Goal: Task Accomplishment & Management: Use online tool/utility

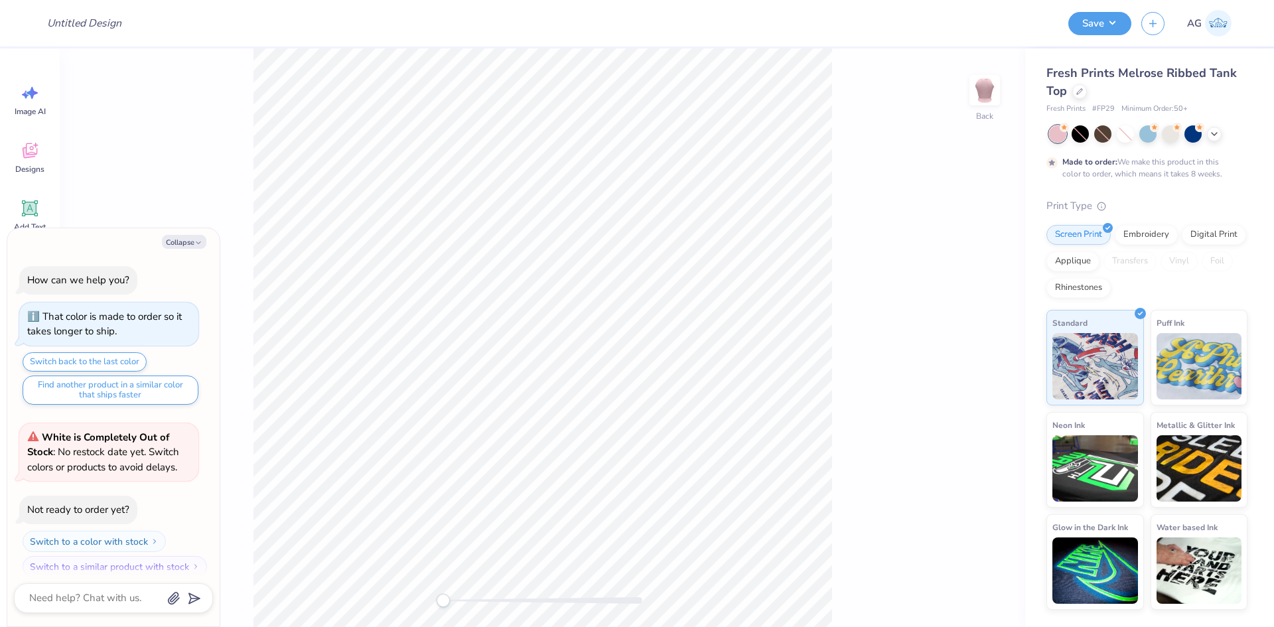
scroll to position [11, 0]
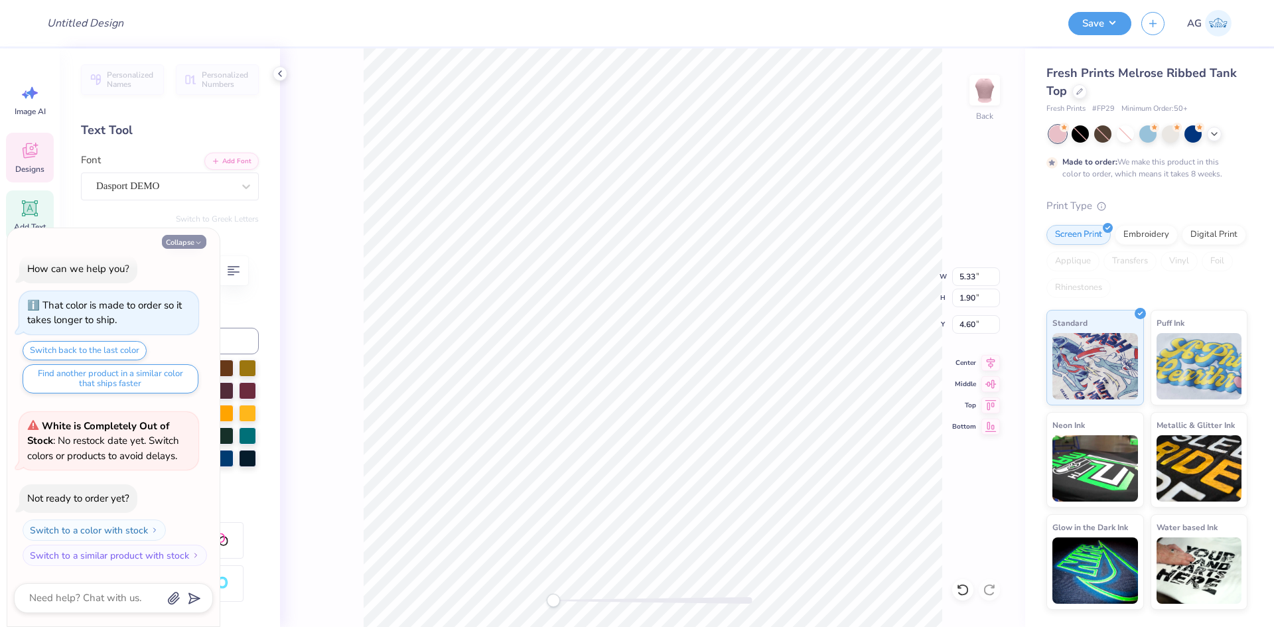
click at [188, 243] on button "Collapse" at bounding box center [184, 242] width 44 height 14
type textarea "x"
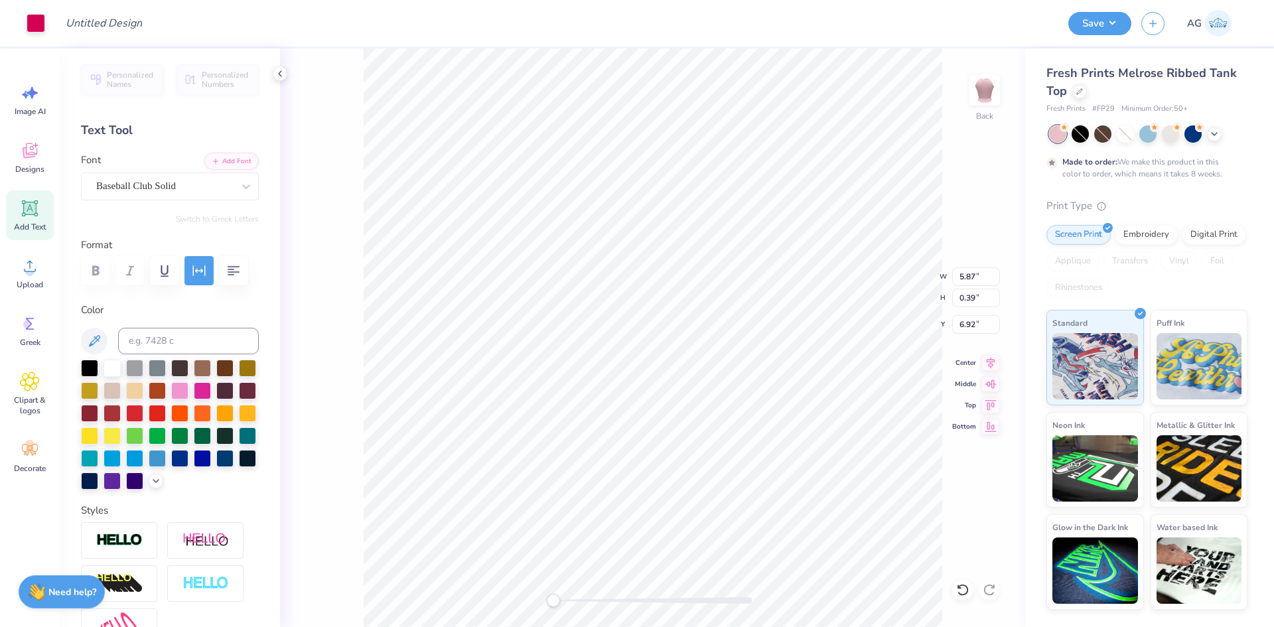
type input "7.00"
type input "4.31"
type input "3.00"
click at [681, 290] on li "Copy" at bounding box center [676, 300] width 104 height 26
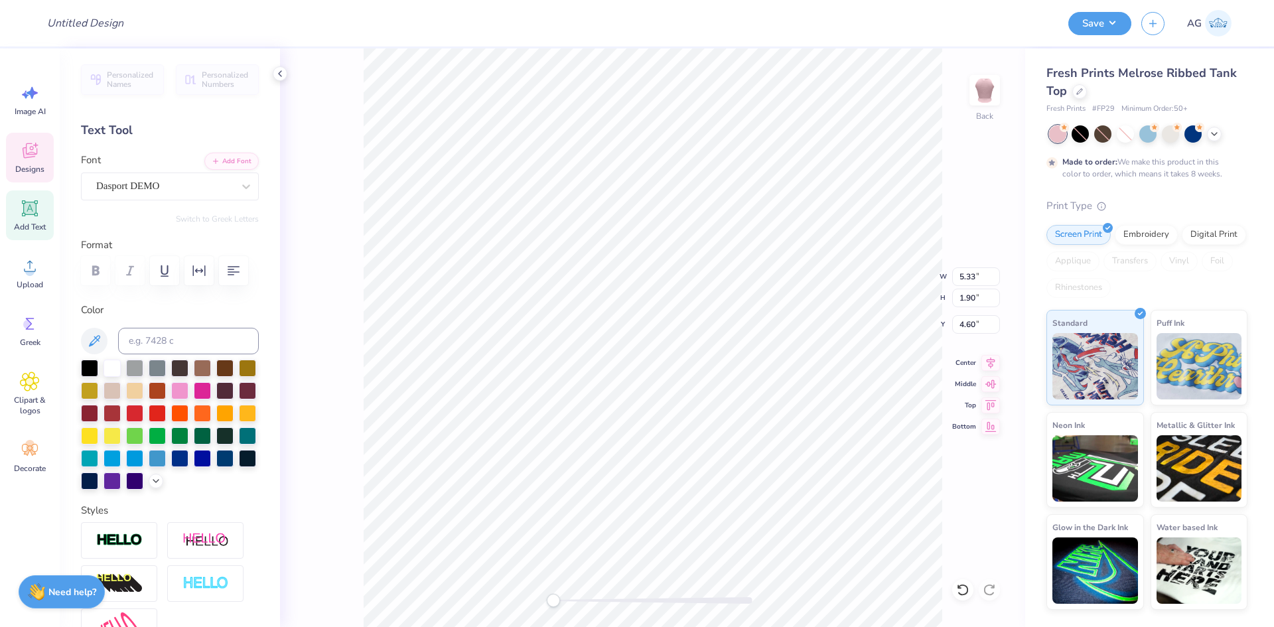
type textarea "phi sig x sigma pi"
click at [200, 276] on icon "button" at bounding box center [199, 271] width 16 height 16
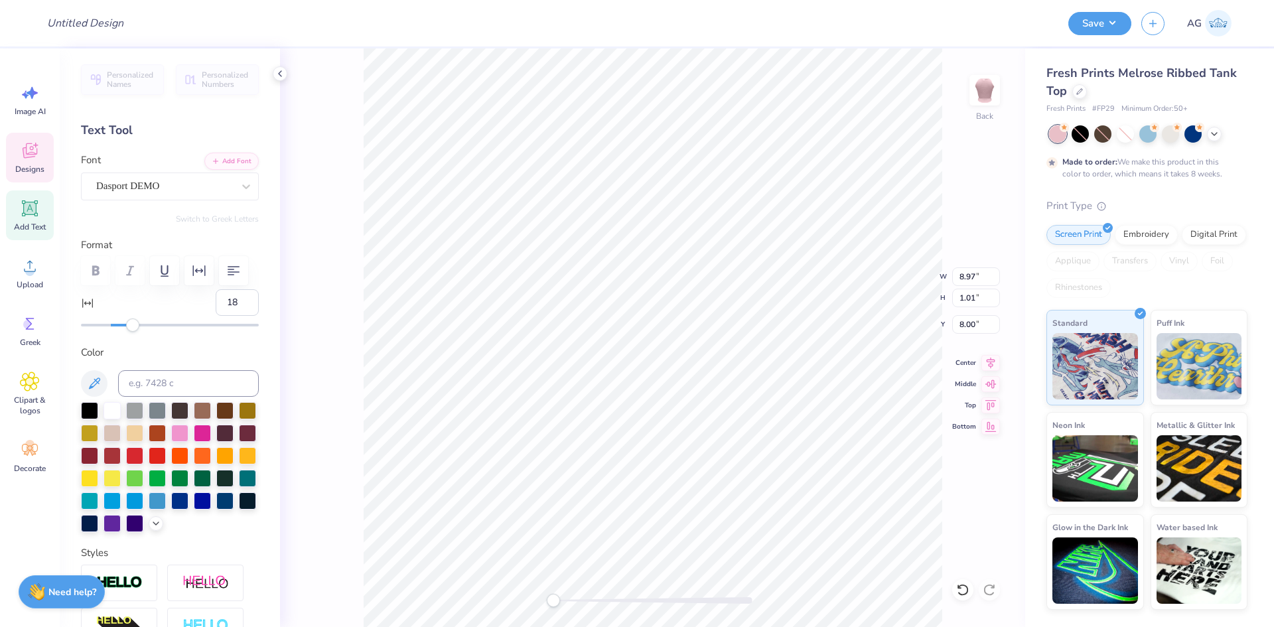
type input "19"
drag, startPoint x: 112, startPoint y: 325, endPoint x: 135, endPoint y: 326, distance: 23.3
click at [135, 326] on div "Accessibility label" at bounding box center [132, 324] width 13 height 13
type input "11"
drag, startPoint x: 135, startPoint y: 326, endPoint x: 124, endPoint y: 326, distance: 11.3
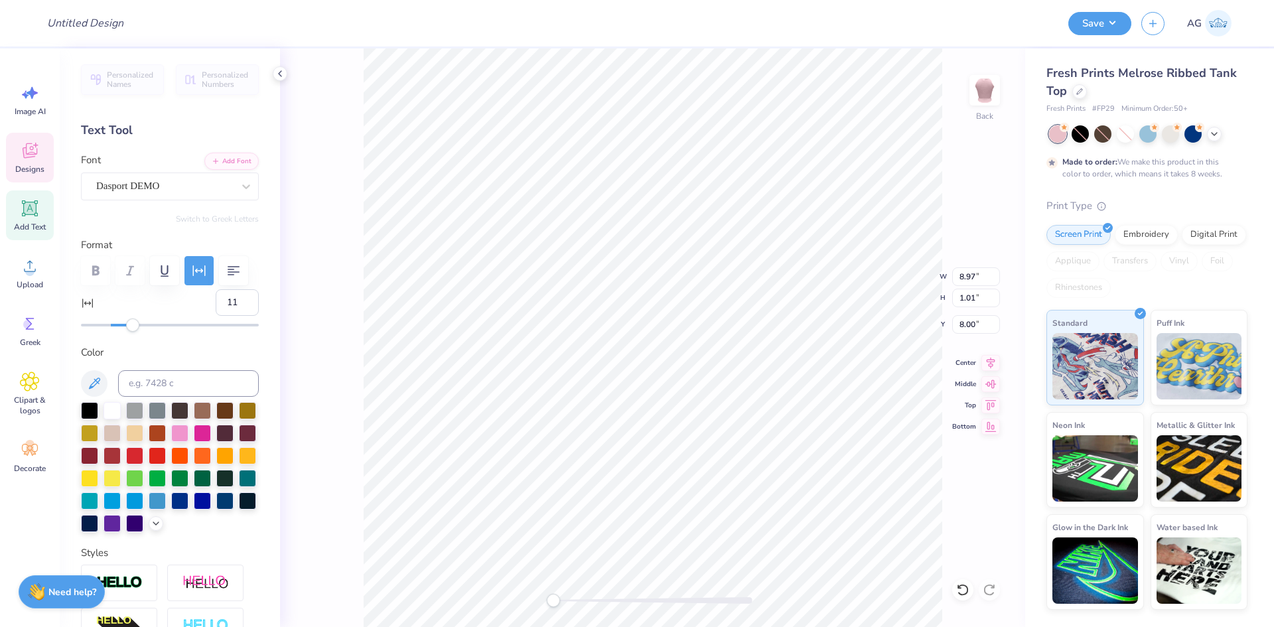
click at [126, 326] on div "Accessibility label" at bounding box center [132, 324] width 13 height 13
type input "15"
click at [130, 326] on div "Accessibility label" at bounding box center [129, 324] width 13 height 13
type input "18"
click at [135, 325] on div "Accessibility label" at bounding box center [128, 324] width 13 height 13
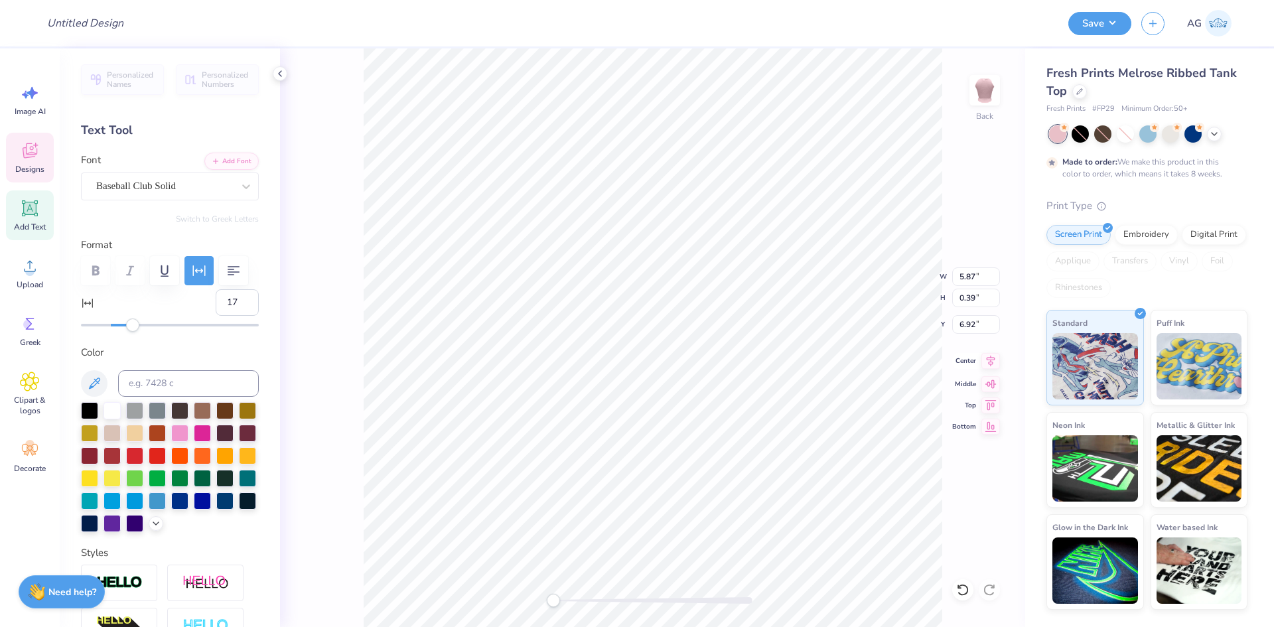
click at [979, 358] on div "Center" at bounding box center [976, 361] width 48 height 16
type input "18"
type input "1.98"
type input "6.84"
click at [657, 392] on li "Download vector" at bounding box center [664, 404] width 104 height 26
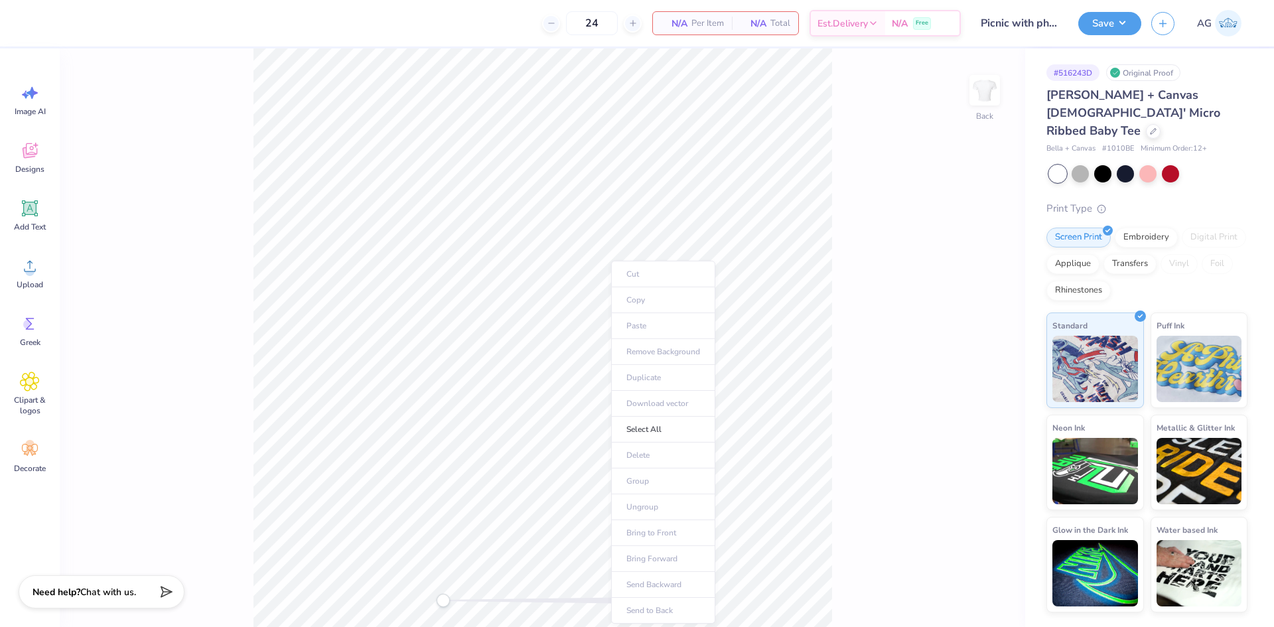
click at [650, 302] on ul "Cut Copy Paste Remove Background Duplicate Download vector Select All Delete Gr…" at bounding box center [663, 442] width 104 height 363
click at [649, 296] on ul "Cut Copy Paste Remove Background Duplicate Download vector Select All Delete Gr…" at bounding box center [663, 442] width 104 height 363
click at [42, 160] on div "Designs" at bounding box center [30, 158] width 48 height 50
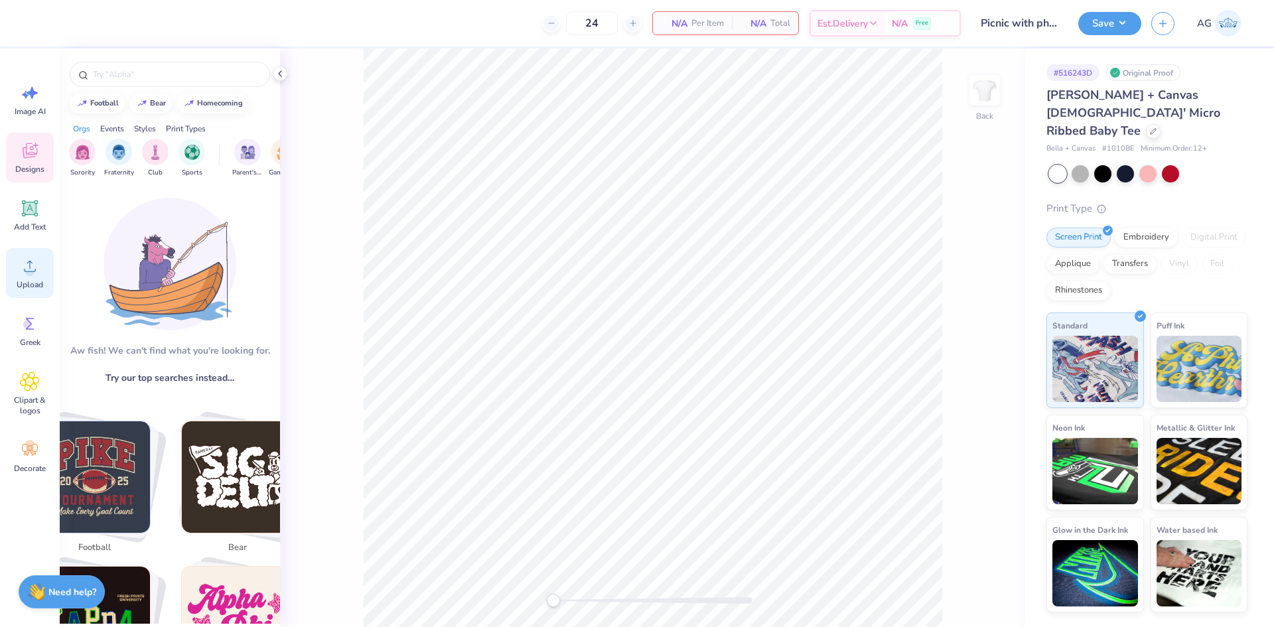
click at [25, 273] on icon at bounding box center [30, 266] width 20 height 20
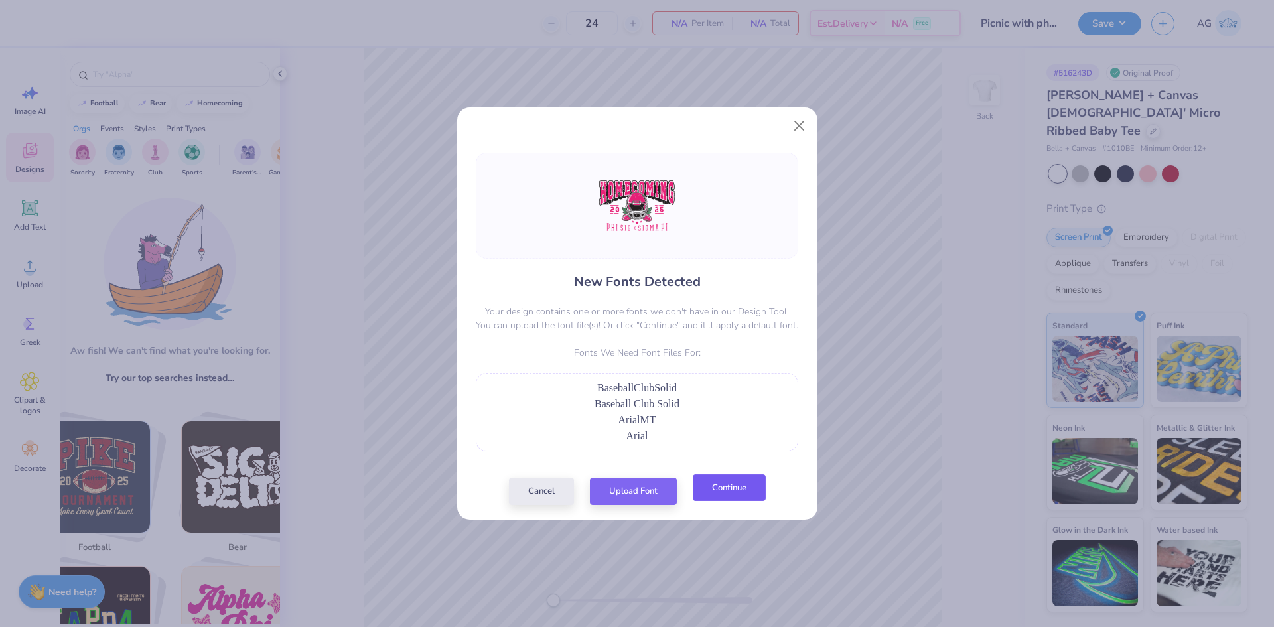
click at [750, 500] on button "Continue" at bounding box center [729, 487] width 73 height 27
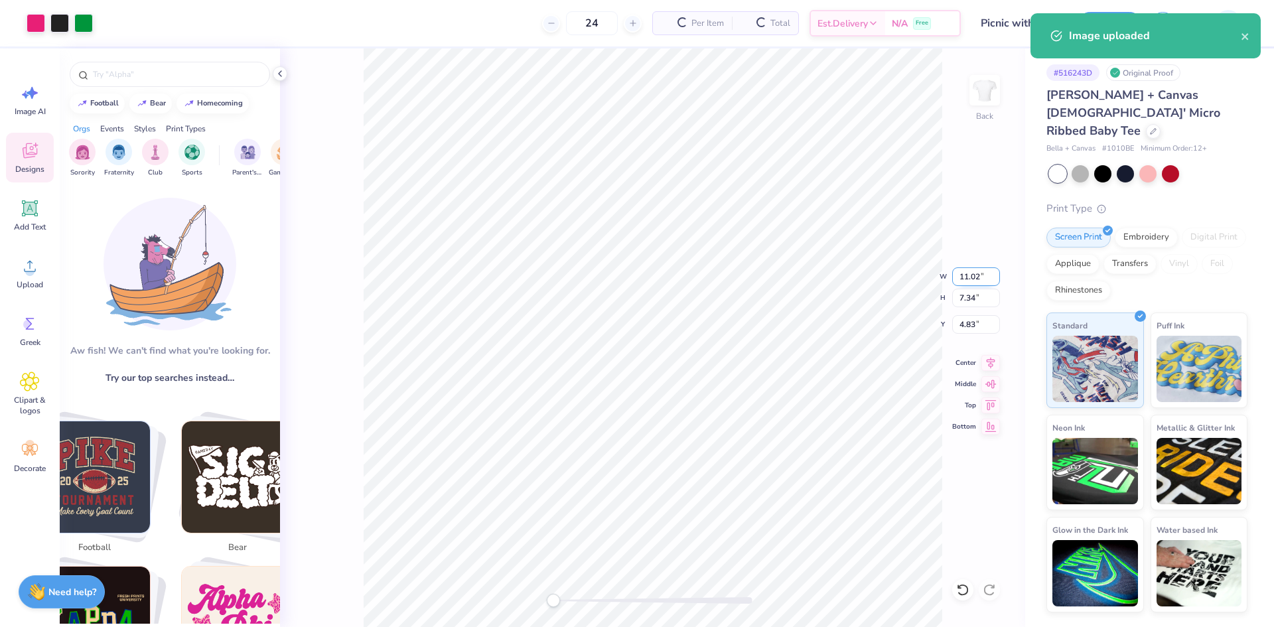
click at [961, 280] on input "11.02" at bounding box center [976, 276] width 48 height 19
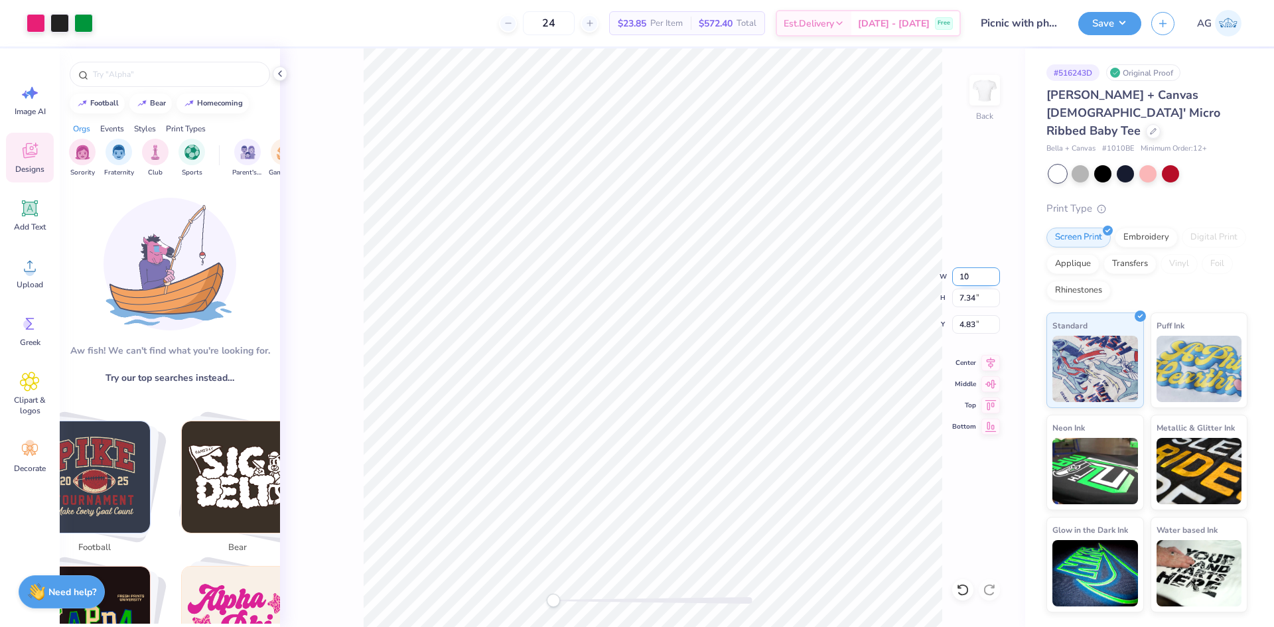
type input "10"
click at [972, 275] on input "3.66" at bounding box center [976, 276] width 48 height 19
type input "10"
type input "9.63"
type input "6.42"
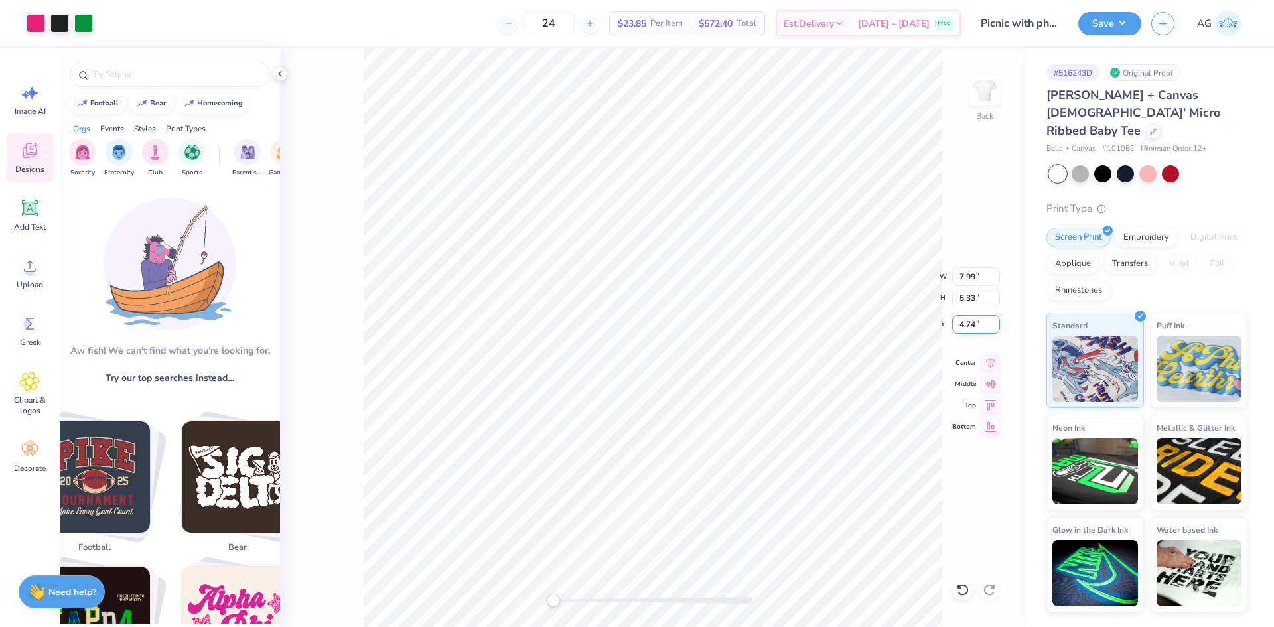
click at [971, 320] on input "4.74" at bounding box center [976, 324] width 48 height 19
type input "3"
click at [991, 364] on icon at bounding box center [991, 360] width 9 height 11
click at [1109, 15] on button "Save" at bounding box center [1109, 21] width 63 height 23
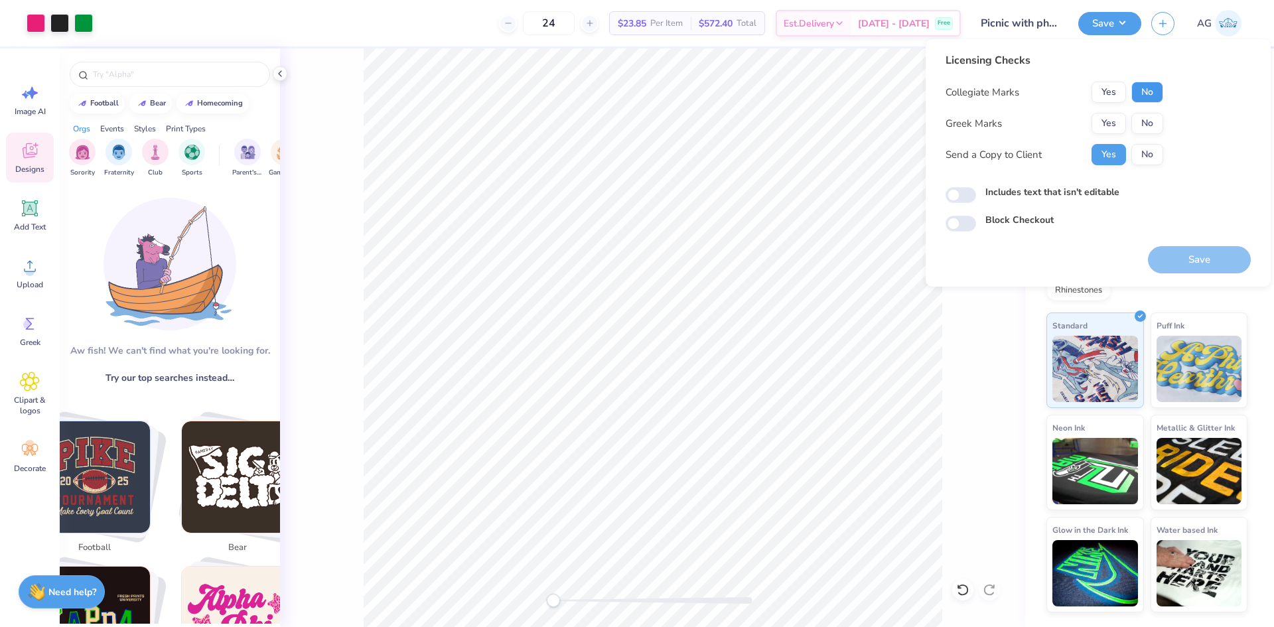
click at [1144, 100] on button "No" at bounding box center [1147, 92] width 32 height 21
click at [1148, 94] on button "No" at bounding box center [1147, 92] width 32 height 21
click at [1113, 127] on button "Yes" at bounding box center [1108, 123] width 34 height 21
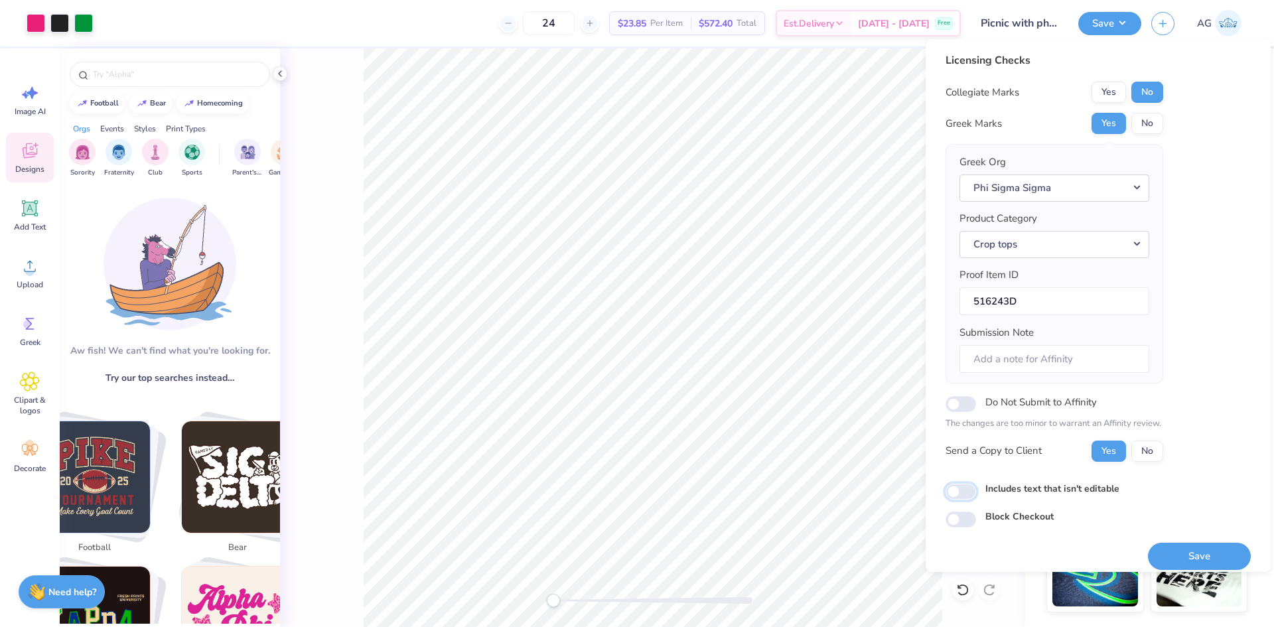
drag, startPoint x: 956, startPoint y: 491, endPoint x: 1046, endPoint y: 525, distance: 96.0
click at [956, 491] on input "Includes text that isn't editable" at bounding box center [960, 492] width 31 height 16
checkbox input "true"
click at [1187, 543] on div "Save" at bounding box center [1199, 556] width 103 height 27
click at [1190, 547] on button "Save" at bounding box center [1199, 556] width 103 height 27
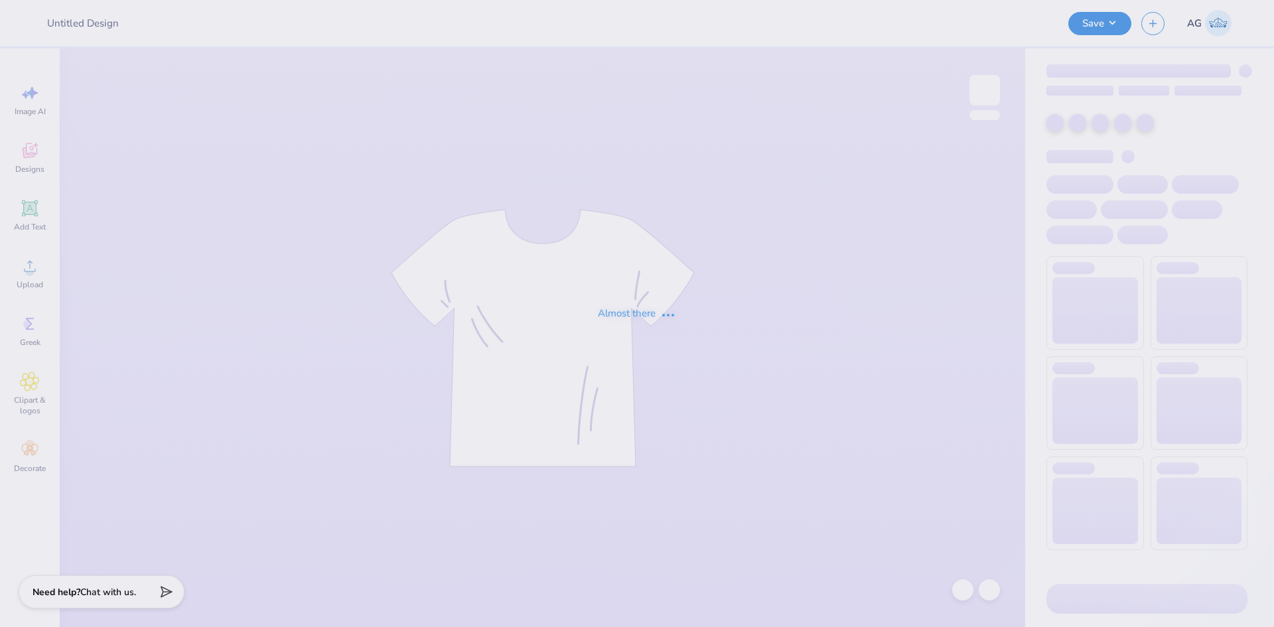
type input "Tri Sig - Hoodie Drop"
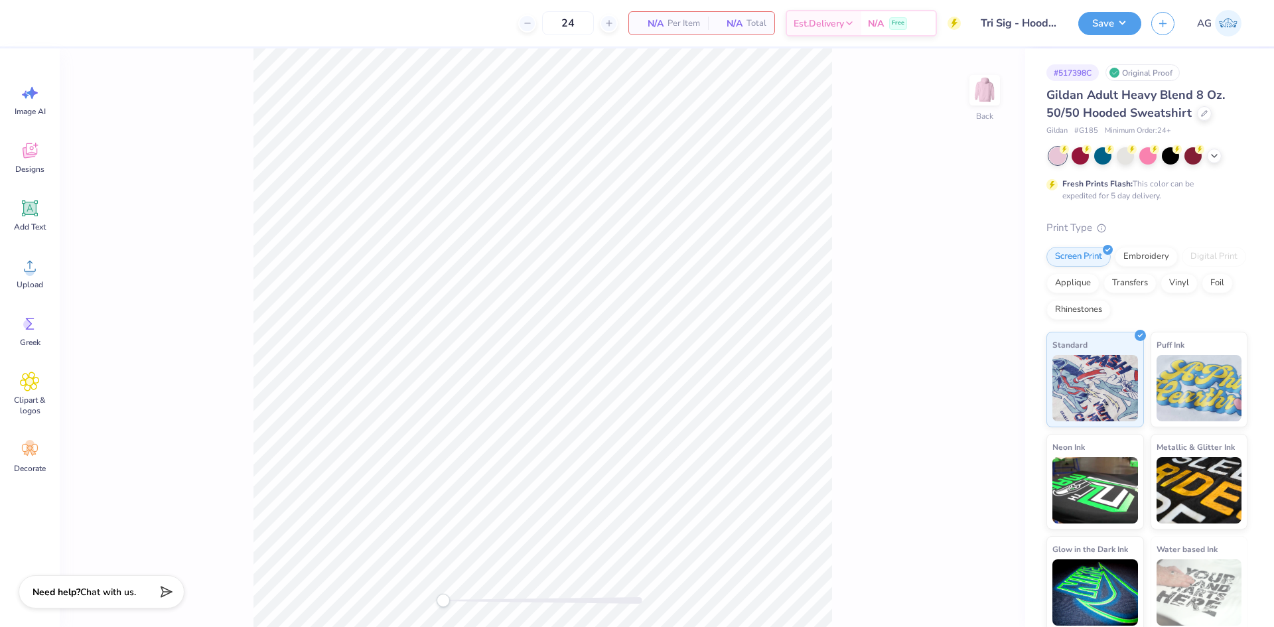
click at [951, 249] on div "Back" at bounding box center [542, 337] width 965 height 579
click at [45, 278] on div "Upload" at bounding box center [30, 273] width 48 height 50
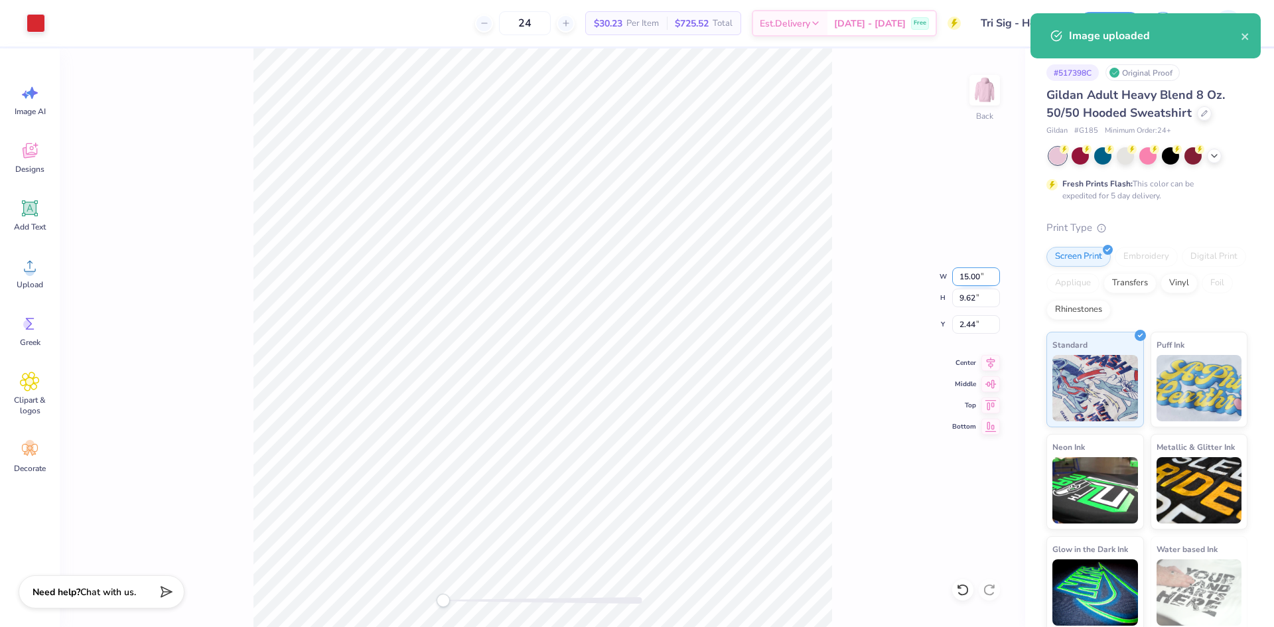
click at [966, 277] on input "15.00" at bounding box center [976, 276] width 48 height 19
type input "4"
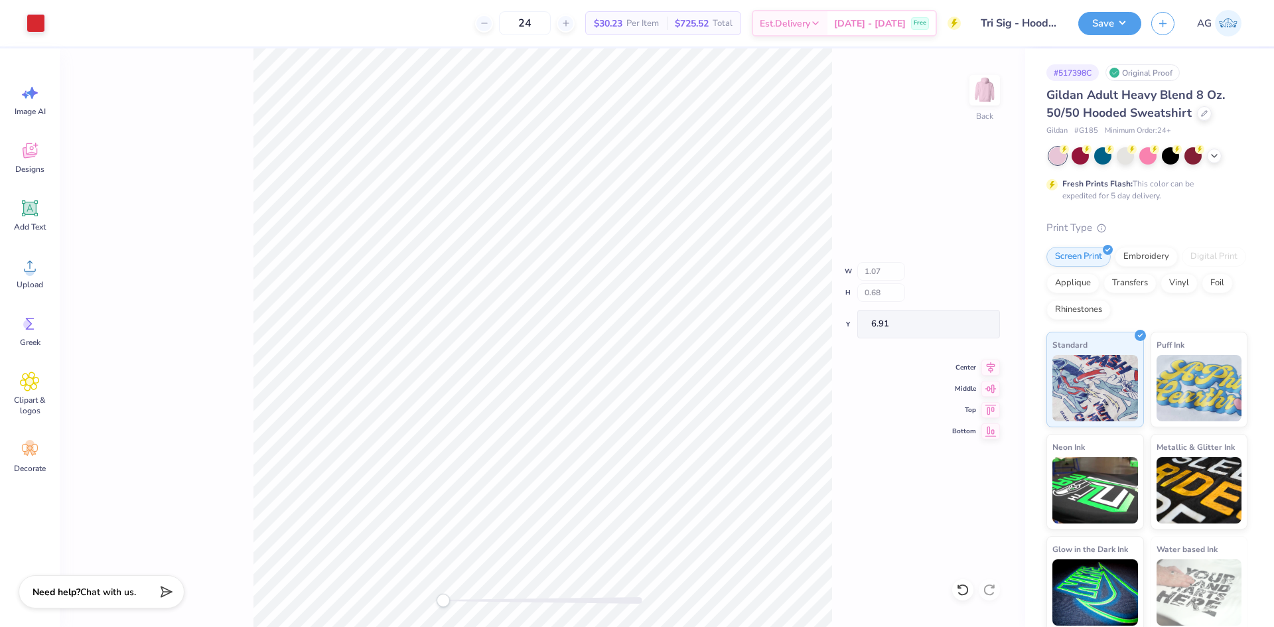
type input "3.19"
type input "2.05"
type input "4.29"
click at [961, 322] on input "3.67" at bounding box center [976, 324] width 48 height 19
type input "3"
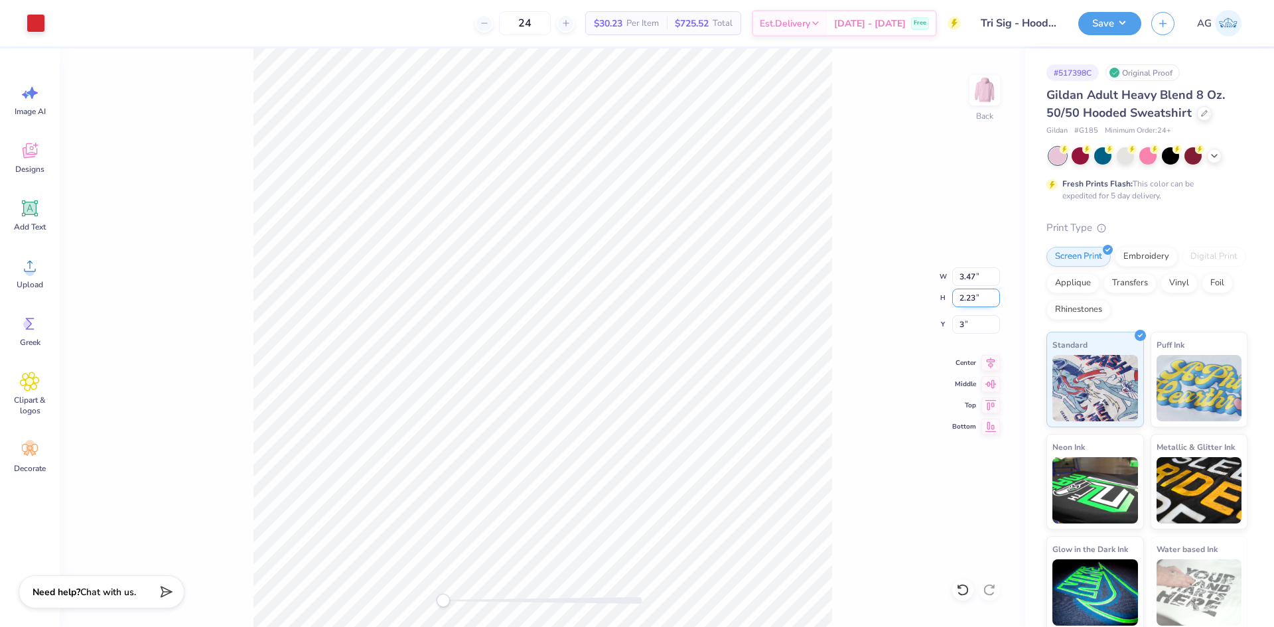
click at [965, 297] on input "2.23" at bounding box center [976, 298] width 48 height 19
click at [833, 202] on div "Back W 3.47 3.47 " H 2.23 2.23 " Y 3 3 " Center Middle Top Bottom" at bounding box center [542, 337] width 965 height 579
click at [972, 107] on div at bounding box center [984, 90] width 61 height 61
click at [36, 269] on icon at bounding box center [30, 266] width 20 height 20
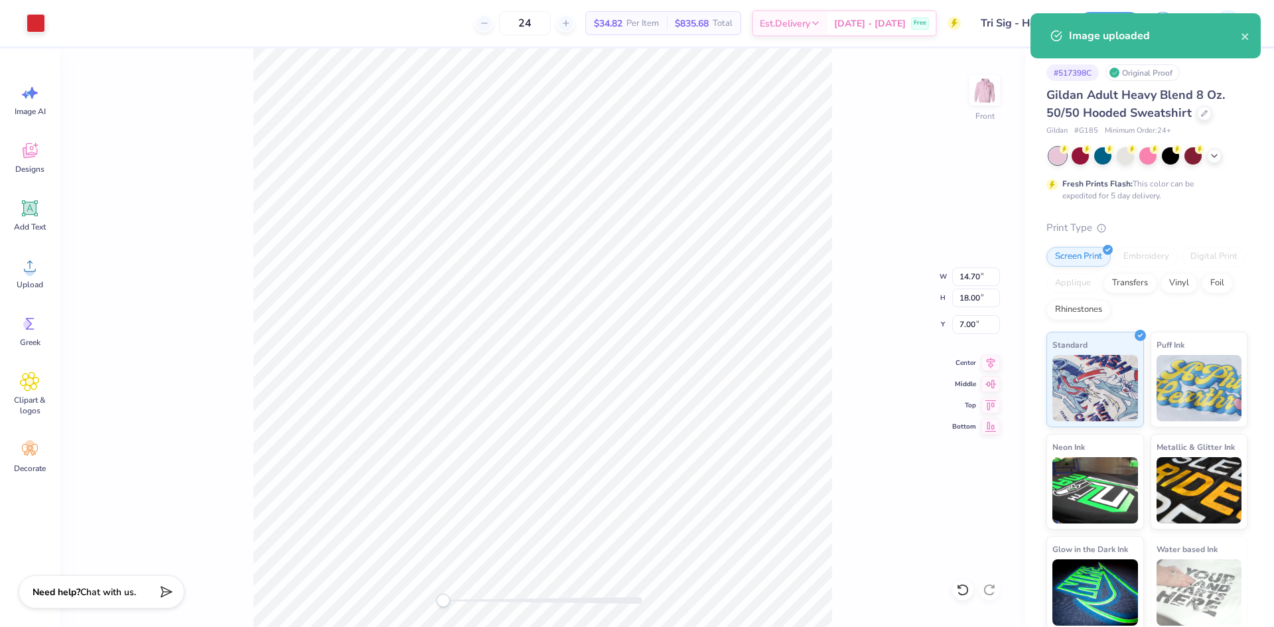
click at [596, 375] on div "Front W 14.70 14.70 " H 18.00 18.00 " Y 7.00 7.00 " Center Middle Top Bottom" at bounding box center [542, 337] width 965 height 579
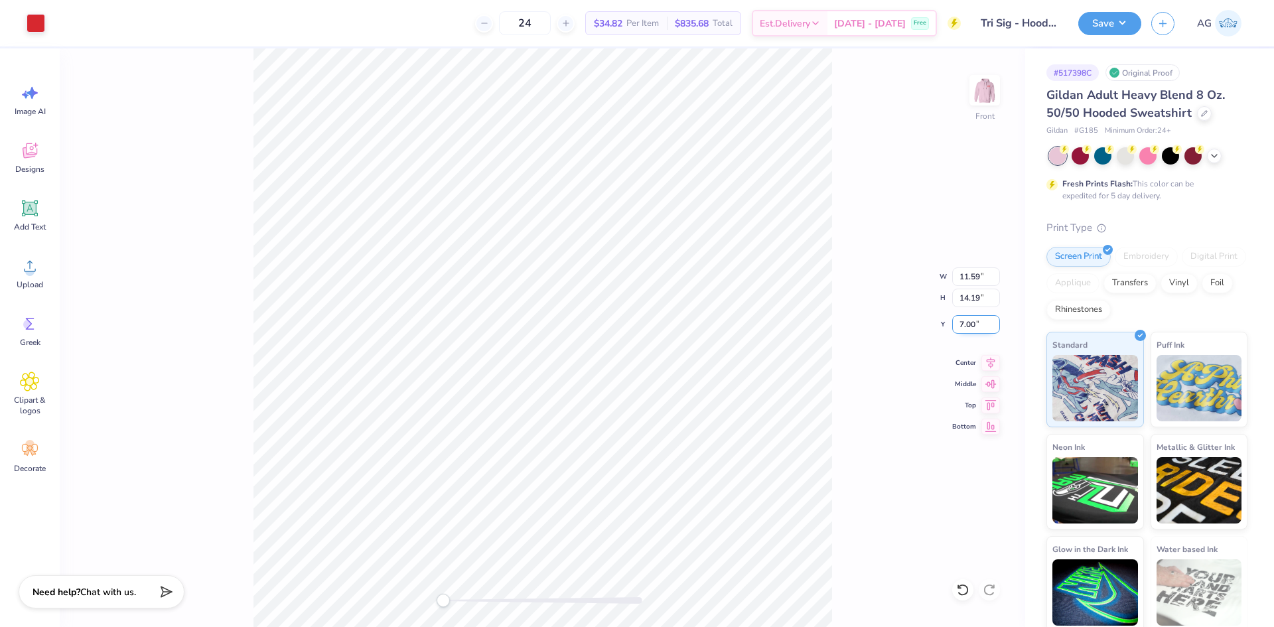
click at [968, 325] on input "7.00" at bounding box center [976, 324] width 48 height 19
type input "6"
click at [991, 356] on icon at bounding box center [990, 361] width 19 height 16
click at [1116, 33] on button "Save" at bounding box center [1109, 21] width 63 height 23
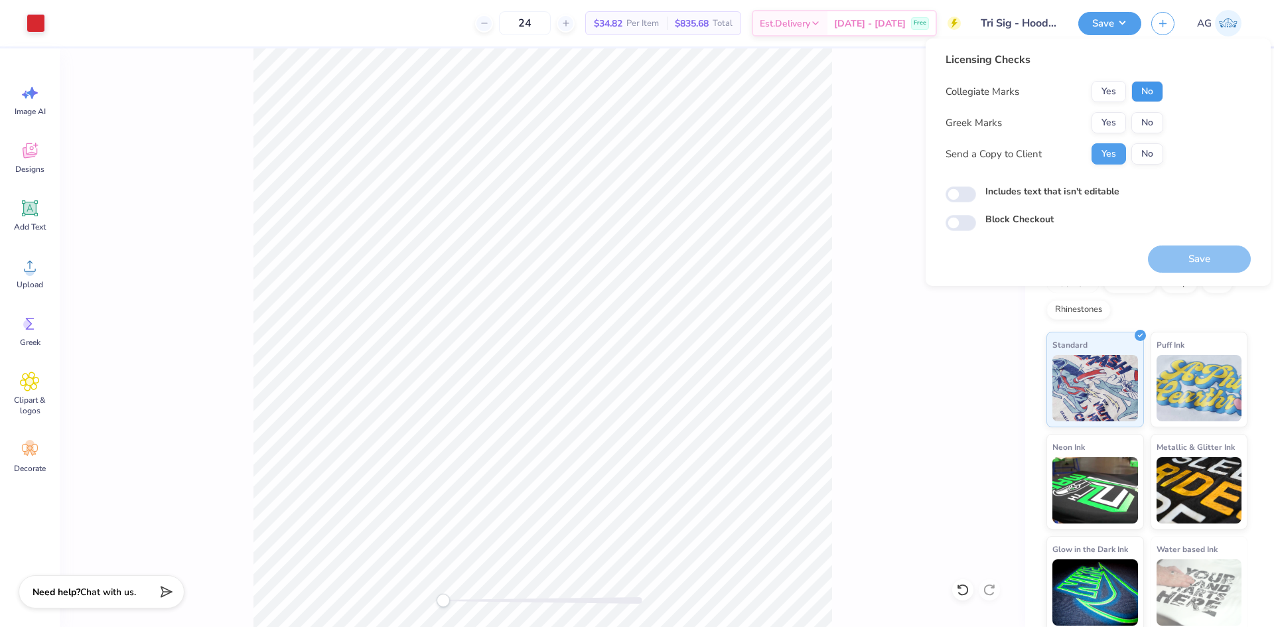
click at [1146, 92] on button "No" at bounding box center [1147, 91] width 32 height 21
click at [1098, 118] on button "Yes" at bounding box center [1108, 122] width 34 height 21
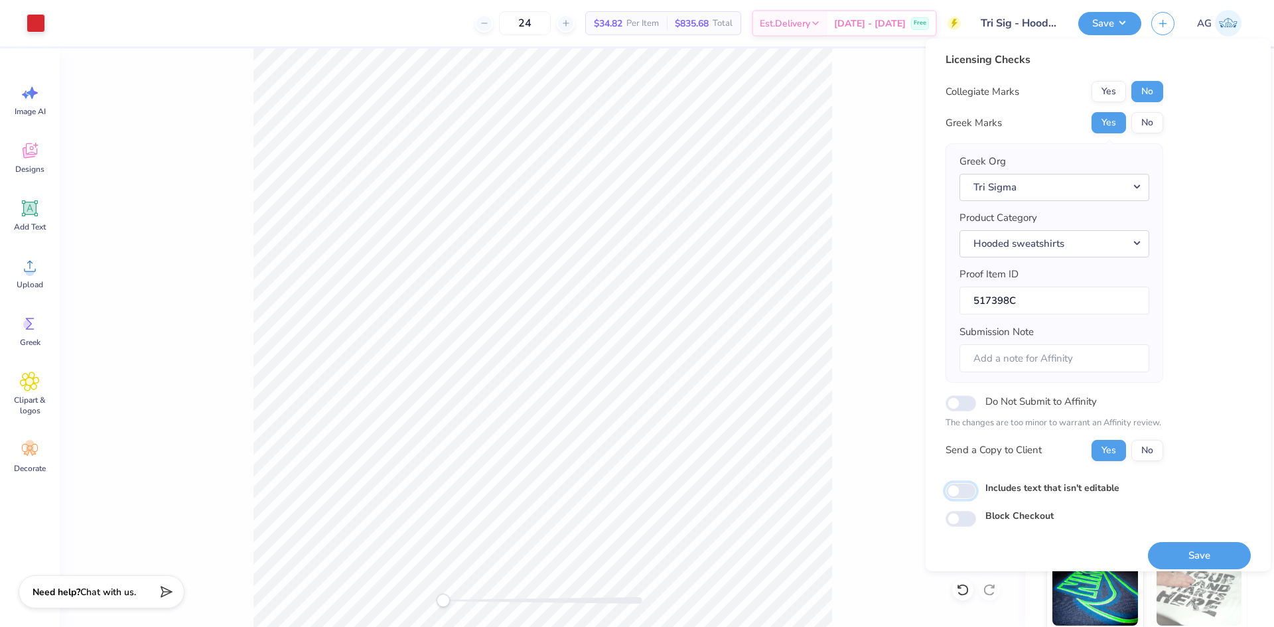
click at [959, 492] on input "Includes text that isn't editable" at bounding box center [960, 491] width 31 height 16
checkbox input "true"
click at [1174, 549] on button "Save" at bounding box center [1199, 555] width 103 height 27
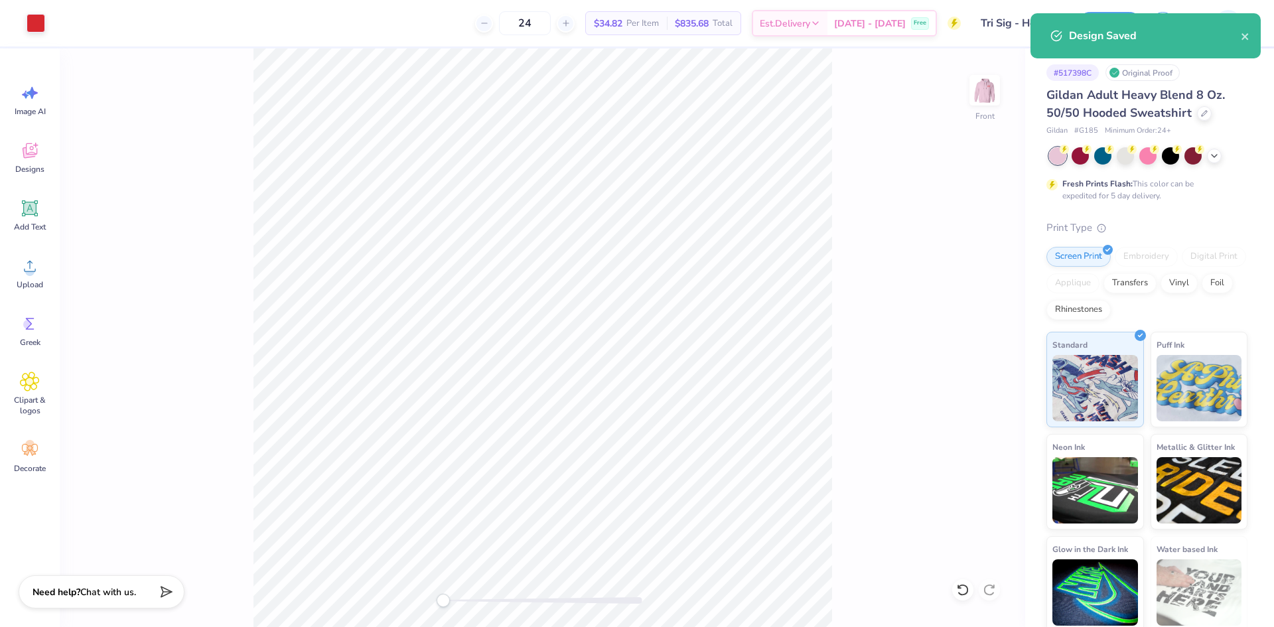
drag, startPoint x: 1014, startPoint y: 207, endPoint x: 990, endPoint y: 208, distance: 24.6
click at [1010, 208] on div "Front" at bounding box center [542, 337] width 965 height 579
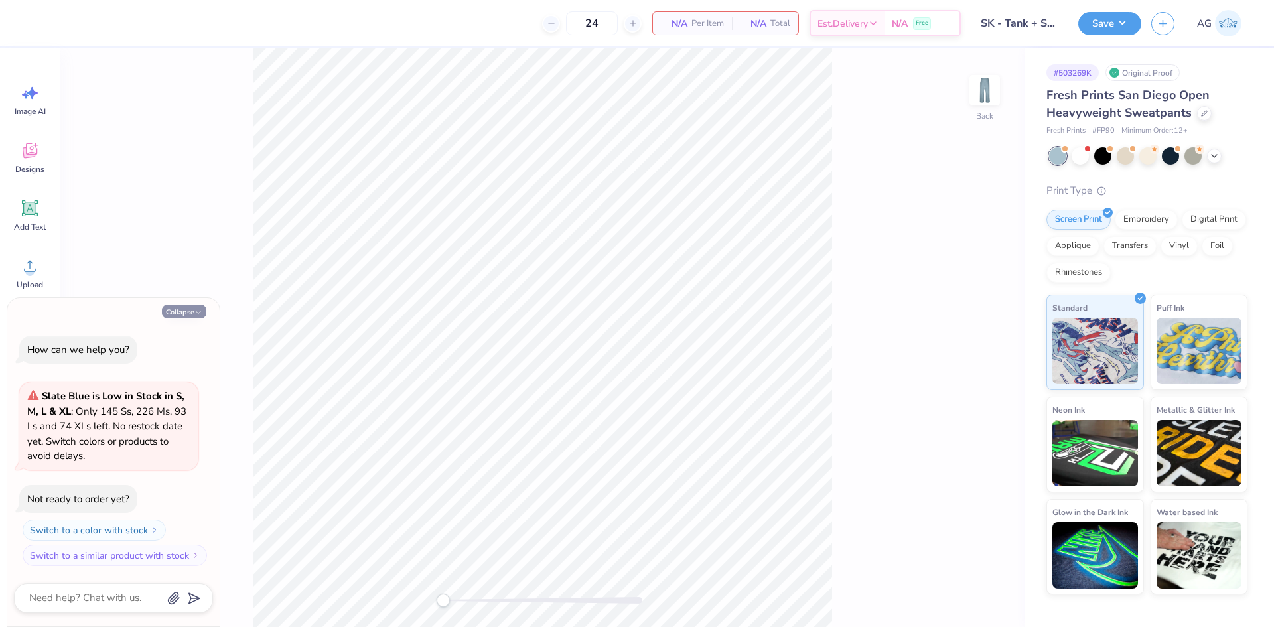
click at [183, 313] on button "Collapse" at bounding box center [184, 312] width 44 height 14
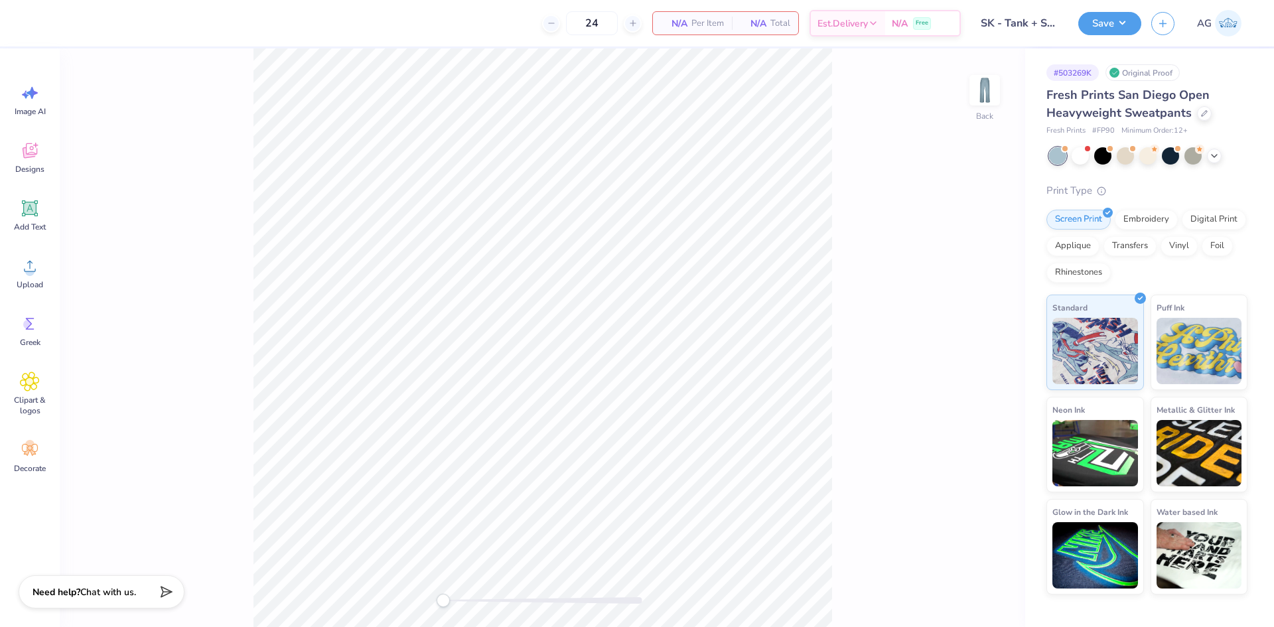
click at [725, 13] on div "N/A Per Item N/A Total" at bounding box center [725, 23] width 147 height 24
click at [38, 272] on icon at bounding box center [30, 266] width 20 height 20
click at [38, 287] on span "Upload" at bounding box center [30, 284] width 27 height 11
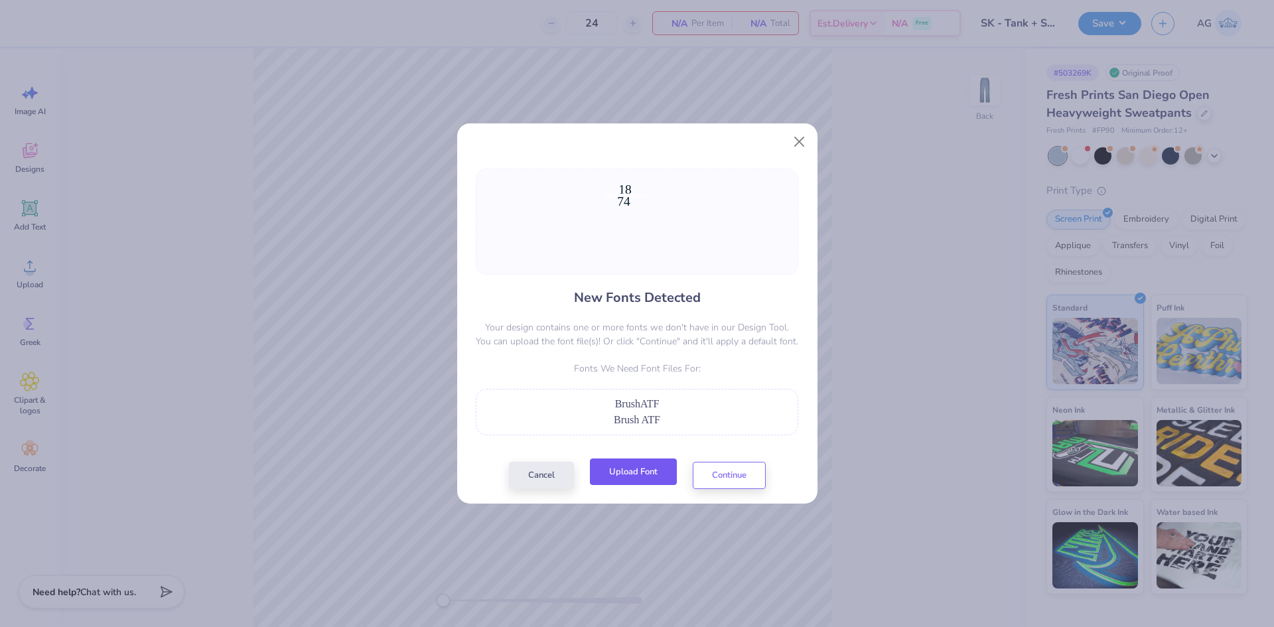
click at [622, 464] on button "Upload Font" at bounding box center [633, 471] width 87 height 27
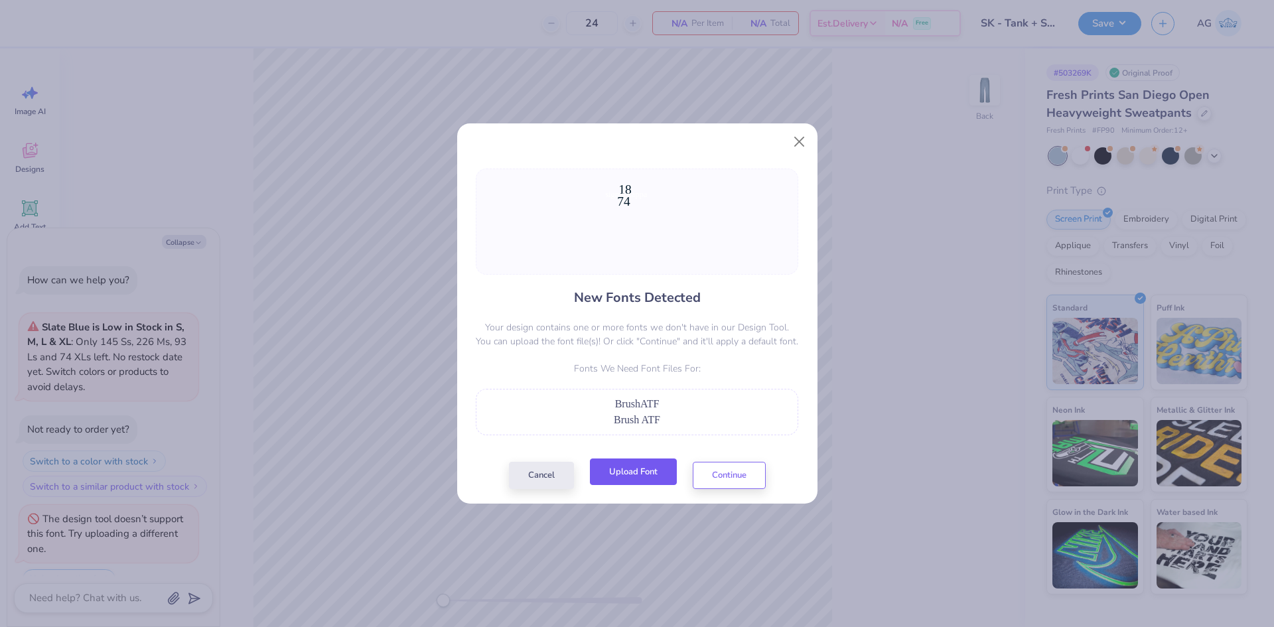
scroll to position [23, 0]
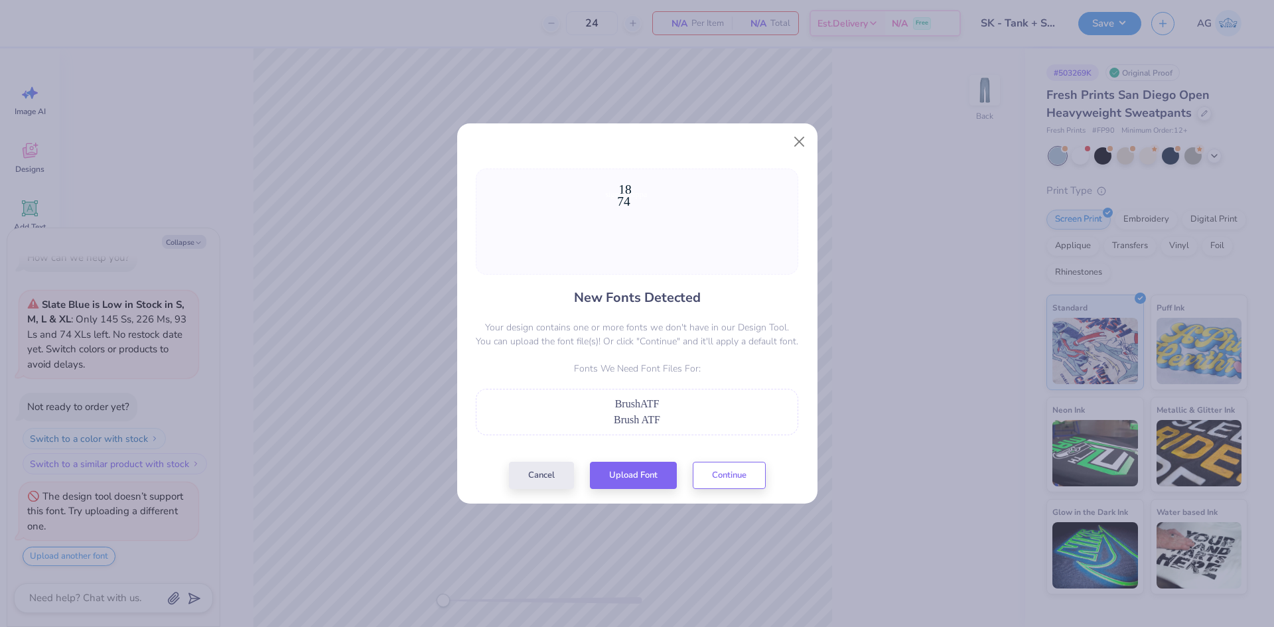
click at [616, 460] on div "New Fonts Detected Your design contains one or more fonts we don't have in our …" at bounding box center [637, 329] width 330 height 320
click at [623, 470] on button "Upload Font" at bounding box center [633, 471] width 87 height 27
click at [743, 468] on button "Continue" at bounding box center [729, 471] width 73 height 27
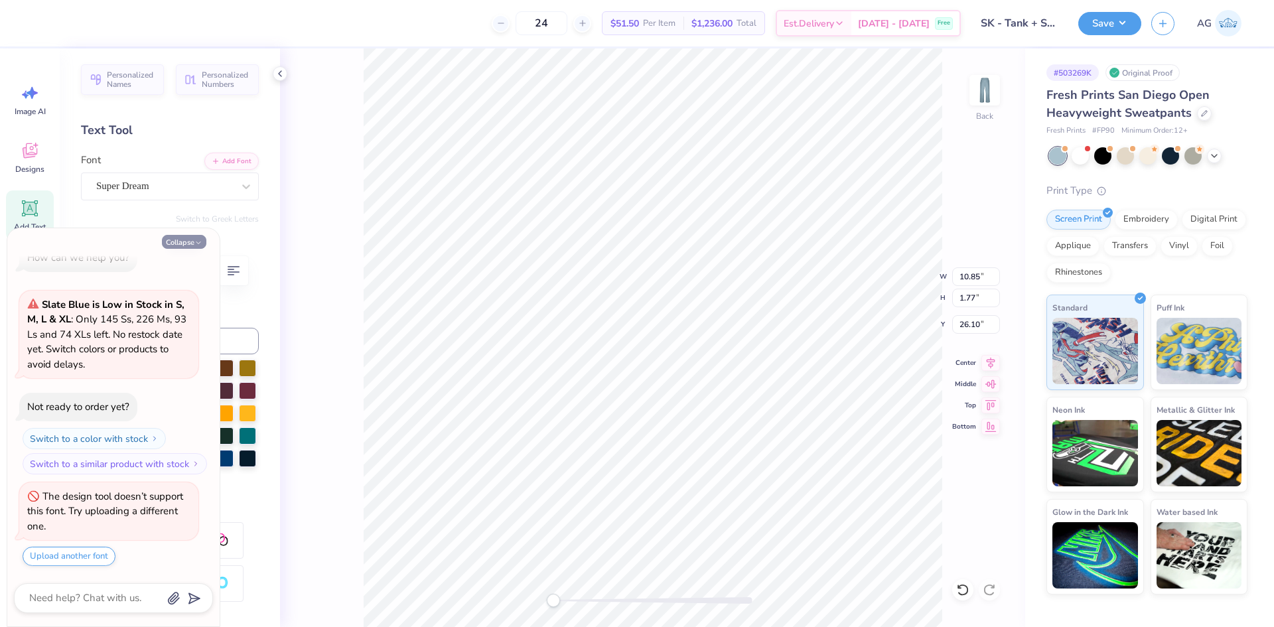
click at [186, 246] on button "Collapse" at bounding box center [184, 242] width 44 height 14
type textarea "x"
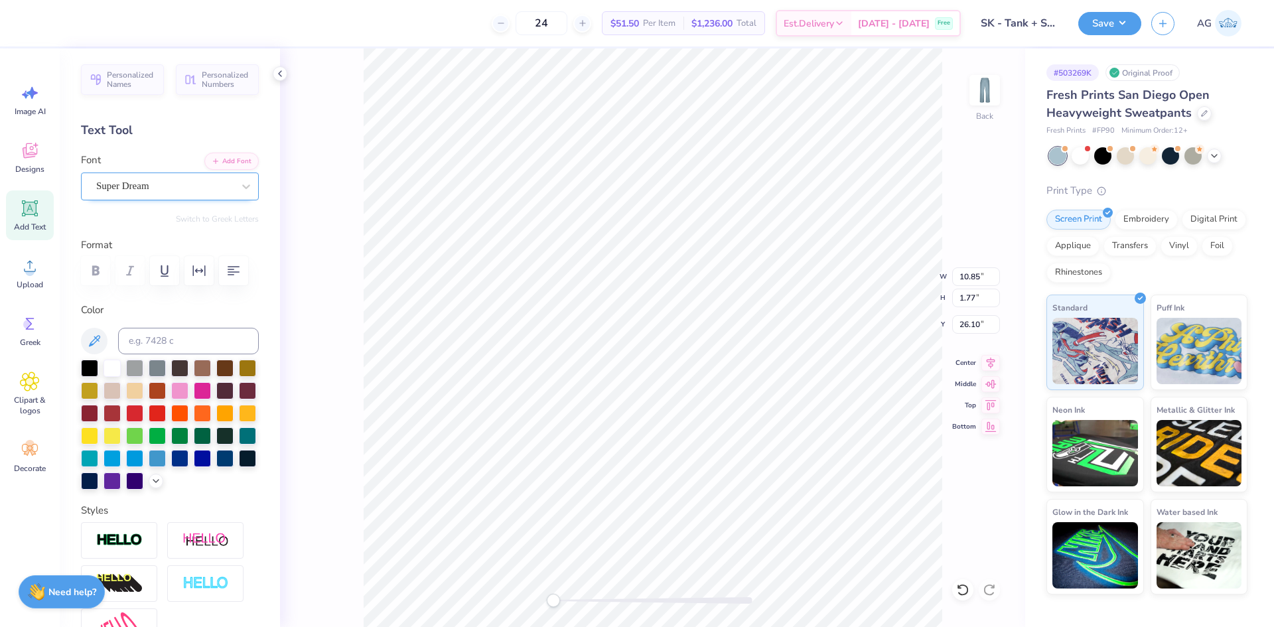
click at [159, 195] on div "Super Dream" at bounding box center [164, 186] width 139 height 21
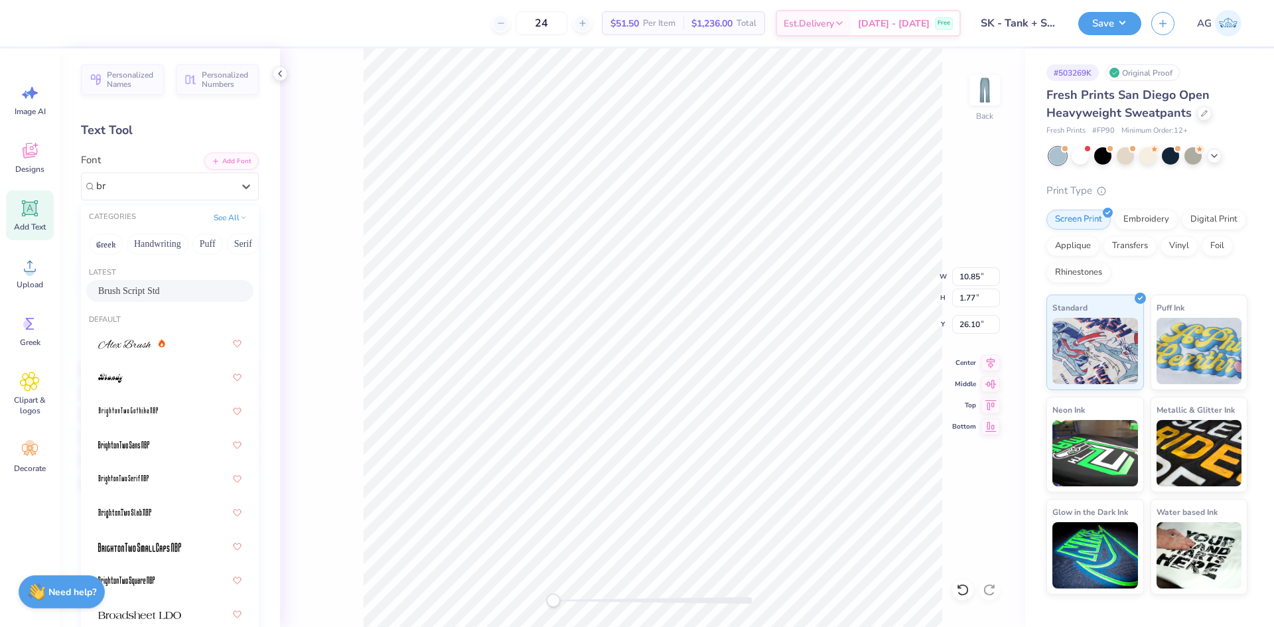
click at [170, 295] on div "Brush Script Std" at bounding box center [169, 291] width 143 height 14
type input "br"
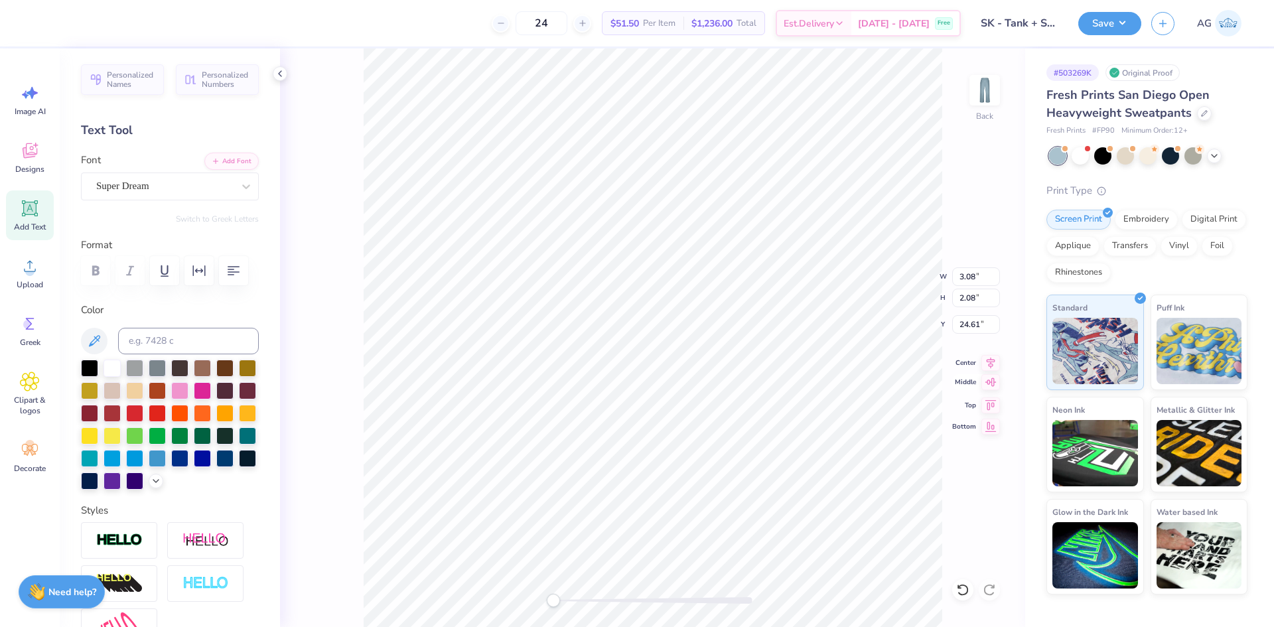
click at [959, 387] on div "Middle" at bounding box center [976, 382] width 48 height 16
click at [151, 184] on div "Super Dream" at bounding box center [164, 186] width 139 height 21
click at [153, 285] on div "Varsity Team" at bounding box center [169, 296] width 143 height 24
type input "vars"
click at [153, 291] on div "Personalized Names Personalized Numbers Text Tool Add Font Font option Varsity …" at bounding box center [170, 337] width 220 height 579
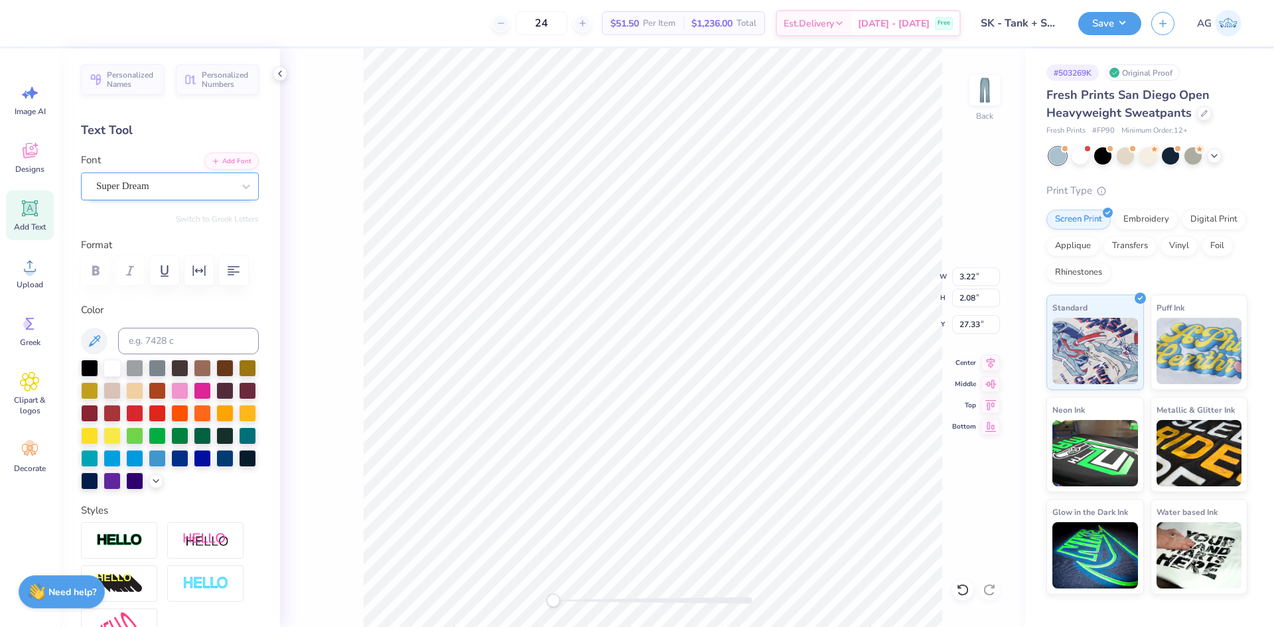
click at [161, 188] on div "Super Dream" at bounding box center [164, 186] width 139 height 21
click at [161, 287] on div "Varsity Team" at bounding box center [169, 296] width 143 height 24
type input "vars"
click at [988, 364] on icon at bounding box center [990, 361] width 19 height 16
drag, startPoint x: 558, startPoint y: 598, endPoint x: 590, endPoint y: 605, distance: 33.3
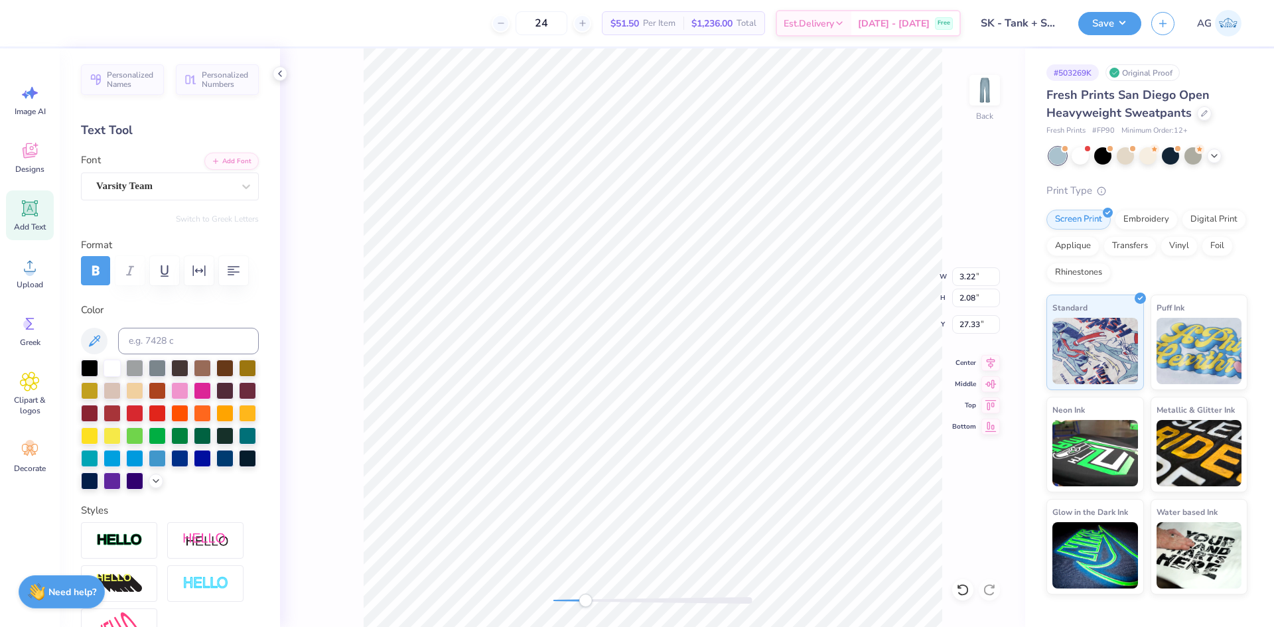
click at [590, 605] on div "Accessibility label" at bounding box center [585, 600] width 13 height 13
click at [953, 588] on div at bounding box center [962, 589] width 21 height 21
click at [993, 366] on icon at bounding box center [990, 361] width 19 height 16
type input "2.29"
type input "24.82"
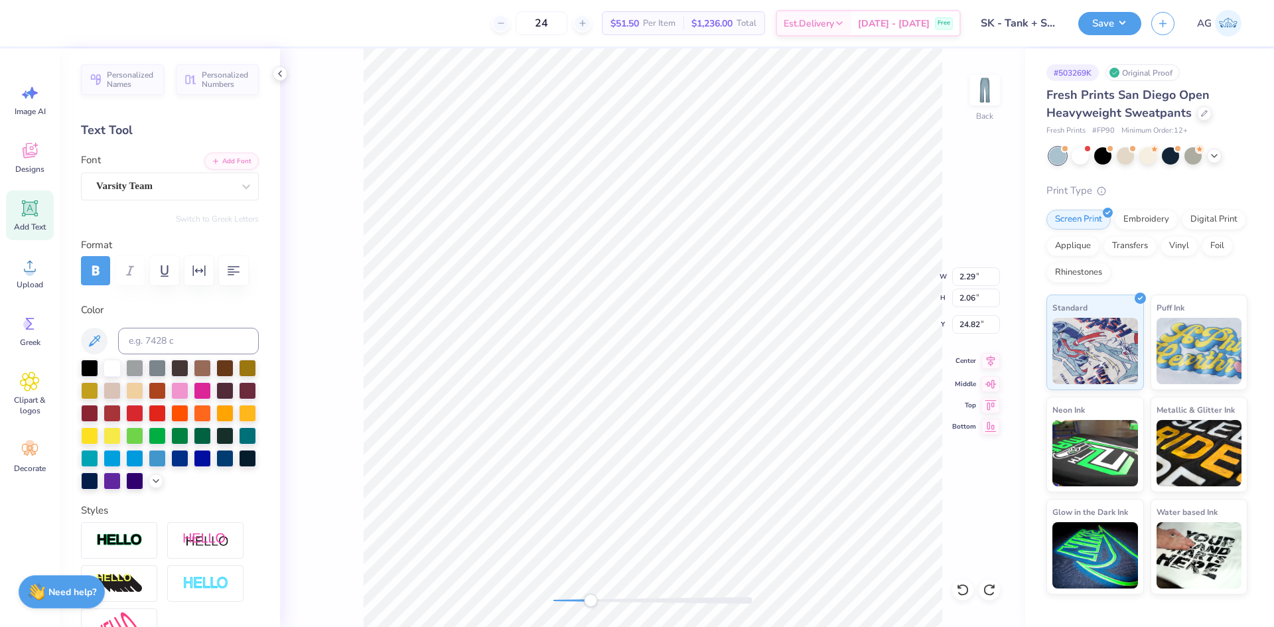
click at [991, 363] on icon at bounding box center [990, 361] width 19 height 16
type input "2.86"
type input "27.55"
type input "2.29"
type input "24.94"
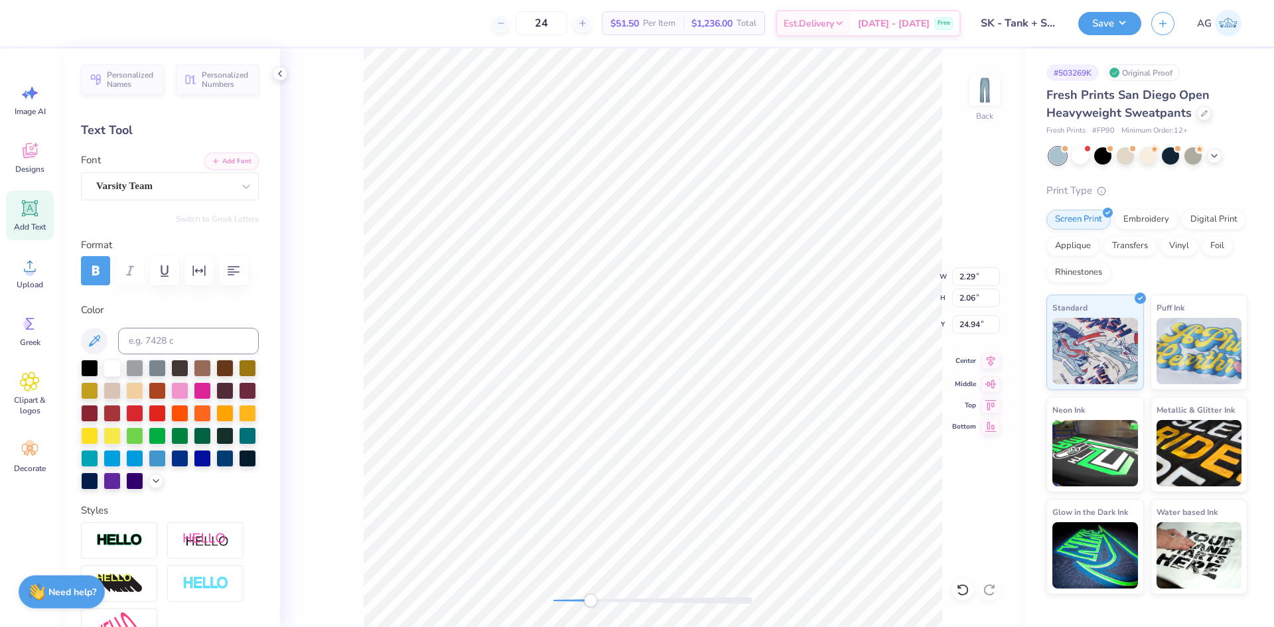
click at [993, 362] on icon at bounding box center [991, 360] width 9 height 11
type input "2.86"
type input "27.55"
click at [988, 365] on icon at bounding box center [990, 363] width 19 height 16
click at [991, 361] on icon at bounding box center [990, 361] width 19 height 16
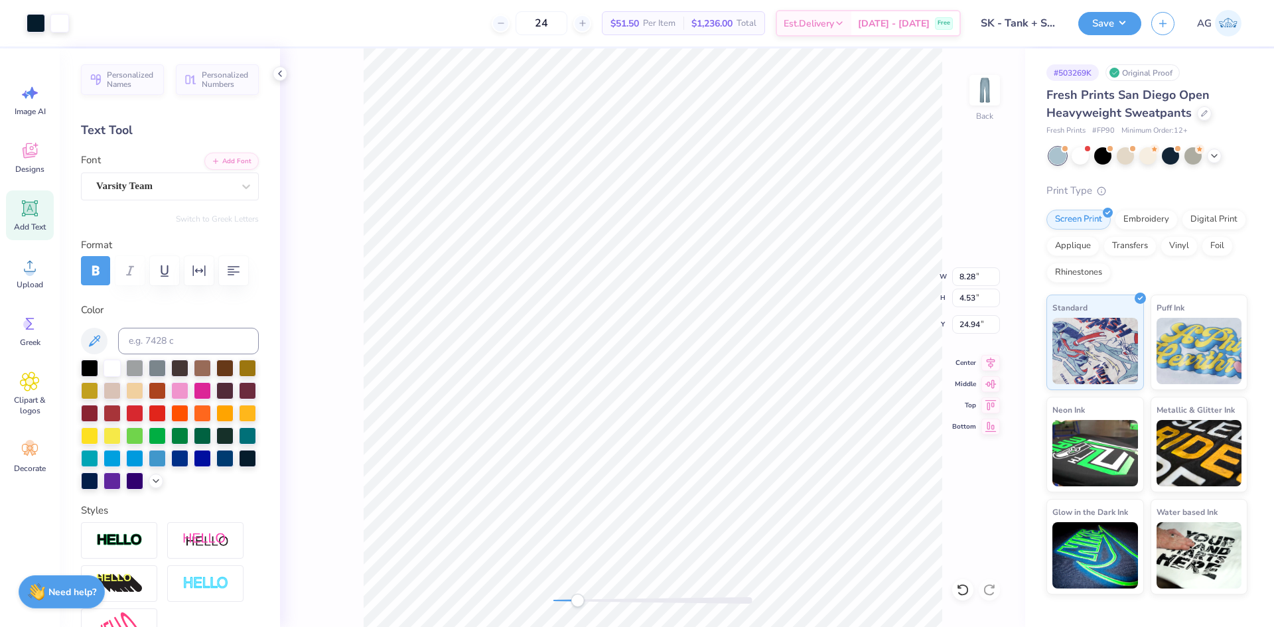
drag, startPoint x: 594, startPoint y: 601, endPoint x: 566, endPoint y: 594, distance: 29.3
click at [571, 599] on div "Accessibility label" at bounding box center [577, 600] width 13 height 13
click at [539, 597] on div "Back W 8.28 8.28 " H 4.53 4.53 " Y 24.94 24.94 " Center Middle Top Bottom" at bounding box center [652, 337] width 745 height 579
type input "18.69"
type input "5.52"
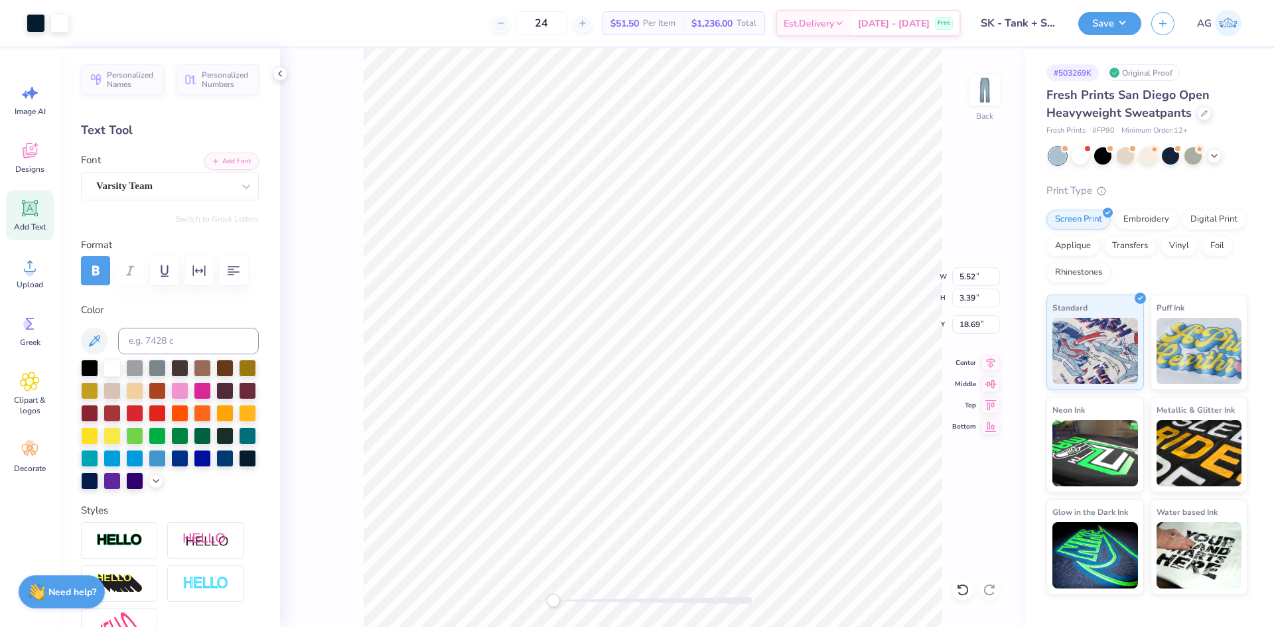
type input "3.39"
click at [957, 321] on input "3.70" at bounding box center [976, 324] width 48 height 19
type input "3.00"
type input "6.82"
type input "3.94"
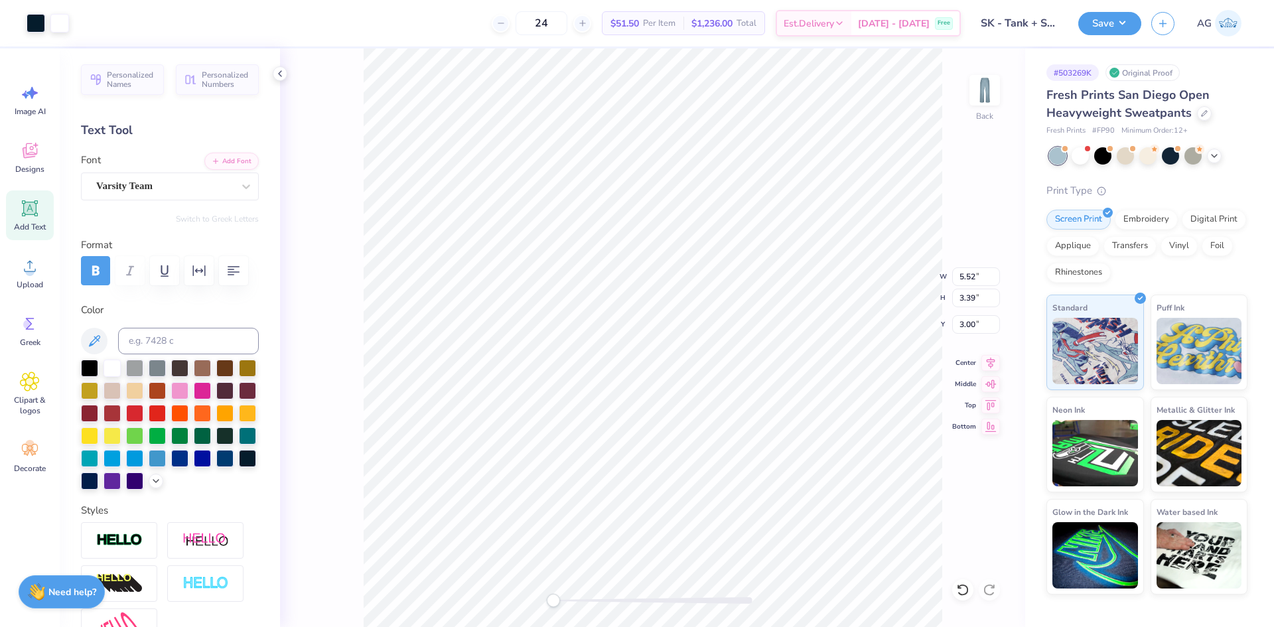
type input "2.91"
type input "6.46"
type input "3.79"
type input "2.94"
type input "5.89"
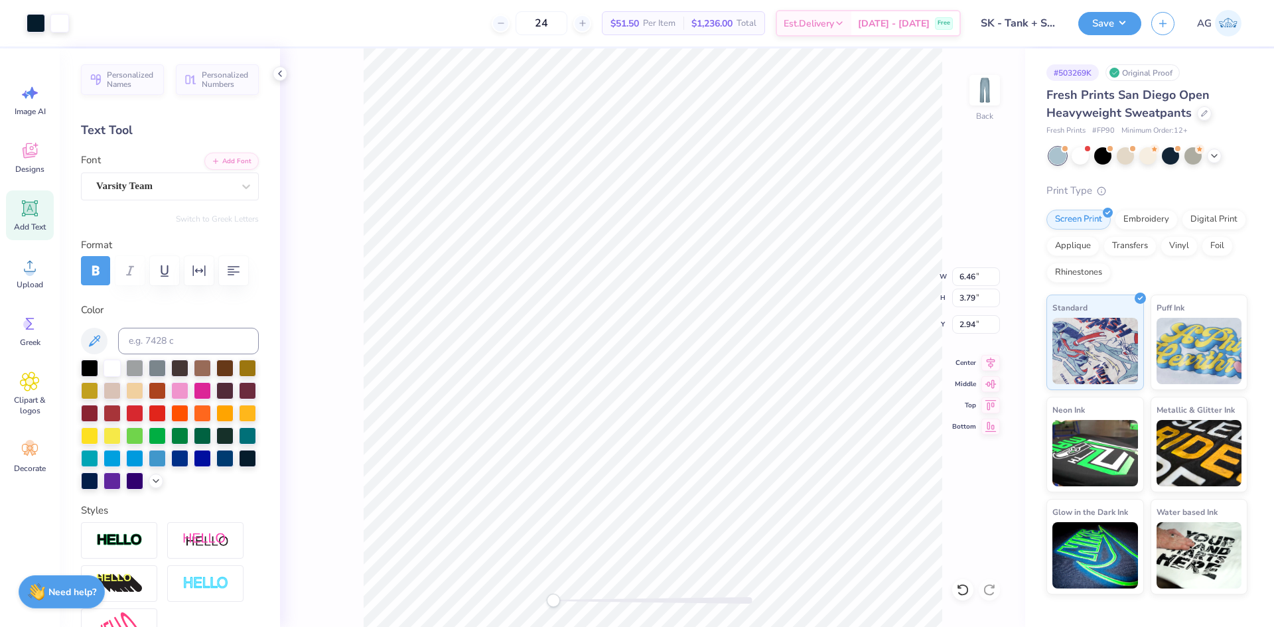
type input "3.55"
type input "2.97"
click at [996, 364] on icon at bounding box center [990, 361] width 19 height 16
type input "6.27"
type input "3.71"
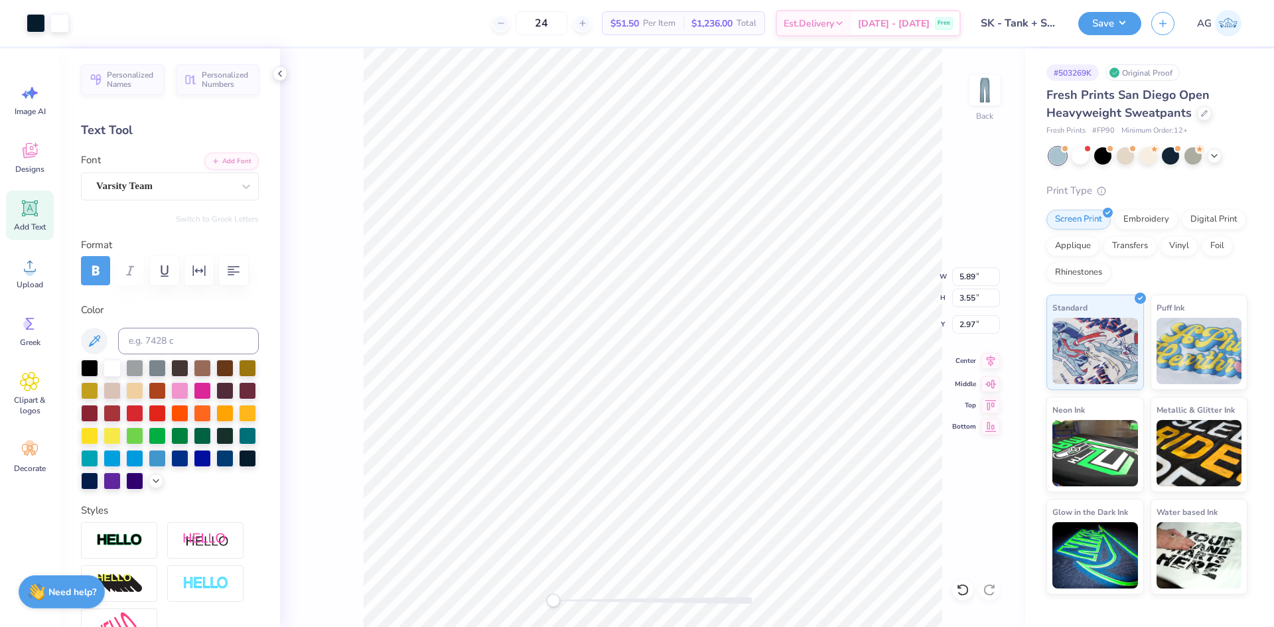
type input "2.95"
click at [995, 362] on icon at bounding box center [990, 363] width 19 height 16
type input "5.98"
type input "3.59"
type input "2.97"
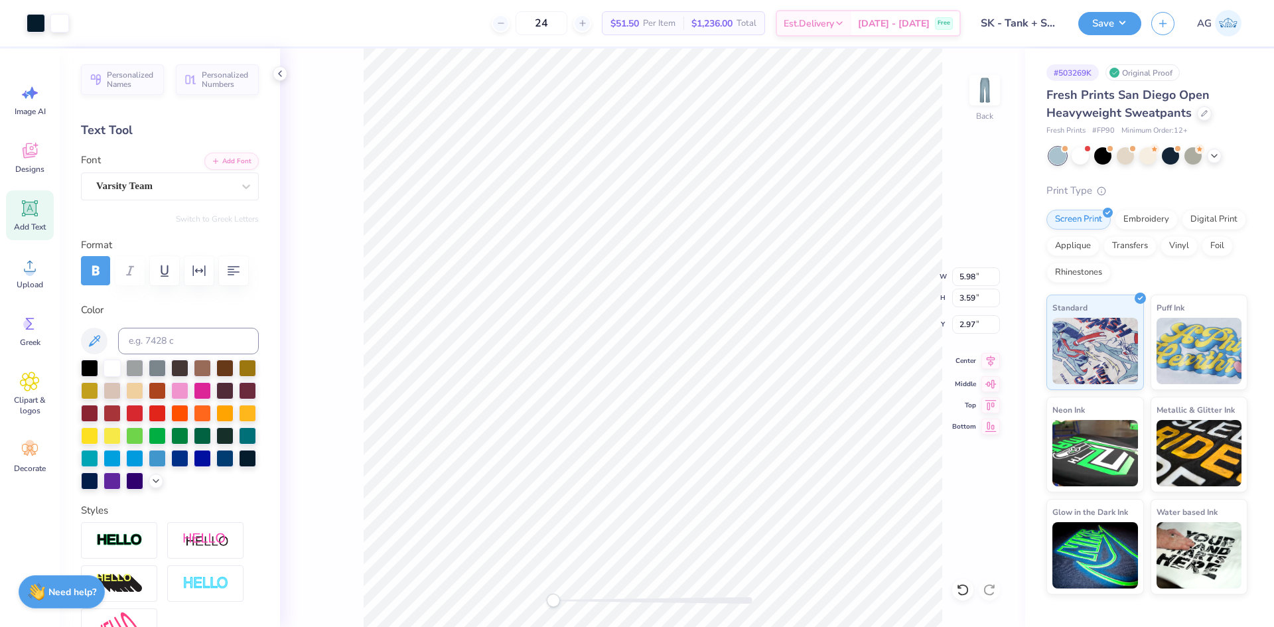
click at [987, 362] on icon at bounding box center [990, 361] width 19 height 16
click at [961, 327] on input "2.97" at bounding box center [976, 324] width 48 height 19
type input "3.00"
click at [1095, 23] on button "Save" at bounding box center [1109, 21] width 63 height 23
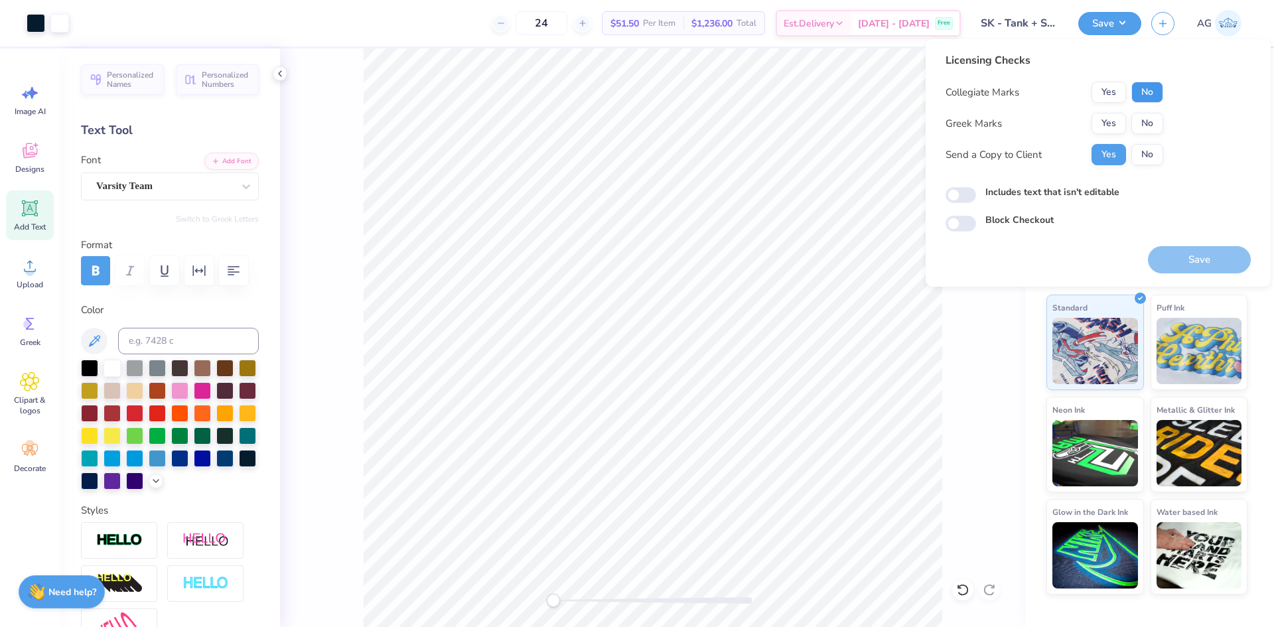
click at [1150, 94] on button "No" at bounding box center [1147, 92] width 32 height 21
click at [1103, 127] on button "Yes" at bounding box center [1108, 123] width 34 height 21
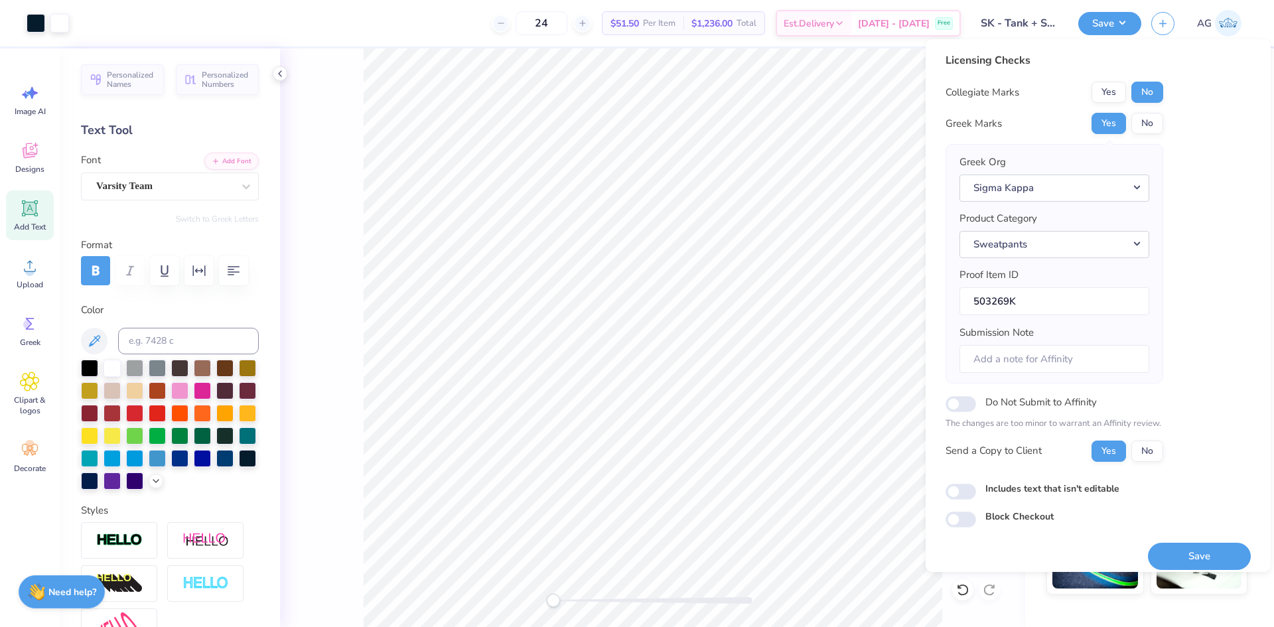
click at [1194, 557] on button "Save" at bounding box center [1199, 556] width 103 height 27
